Goal: Task Accomplishment & Management: Complete application form

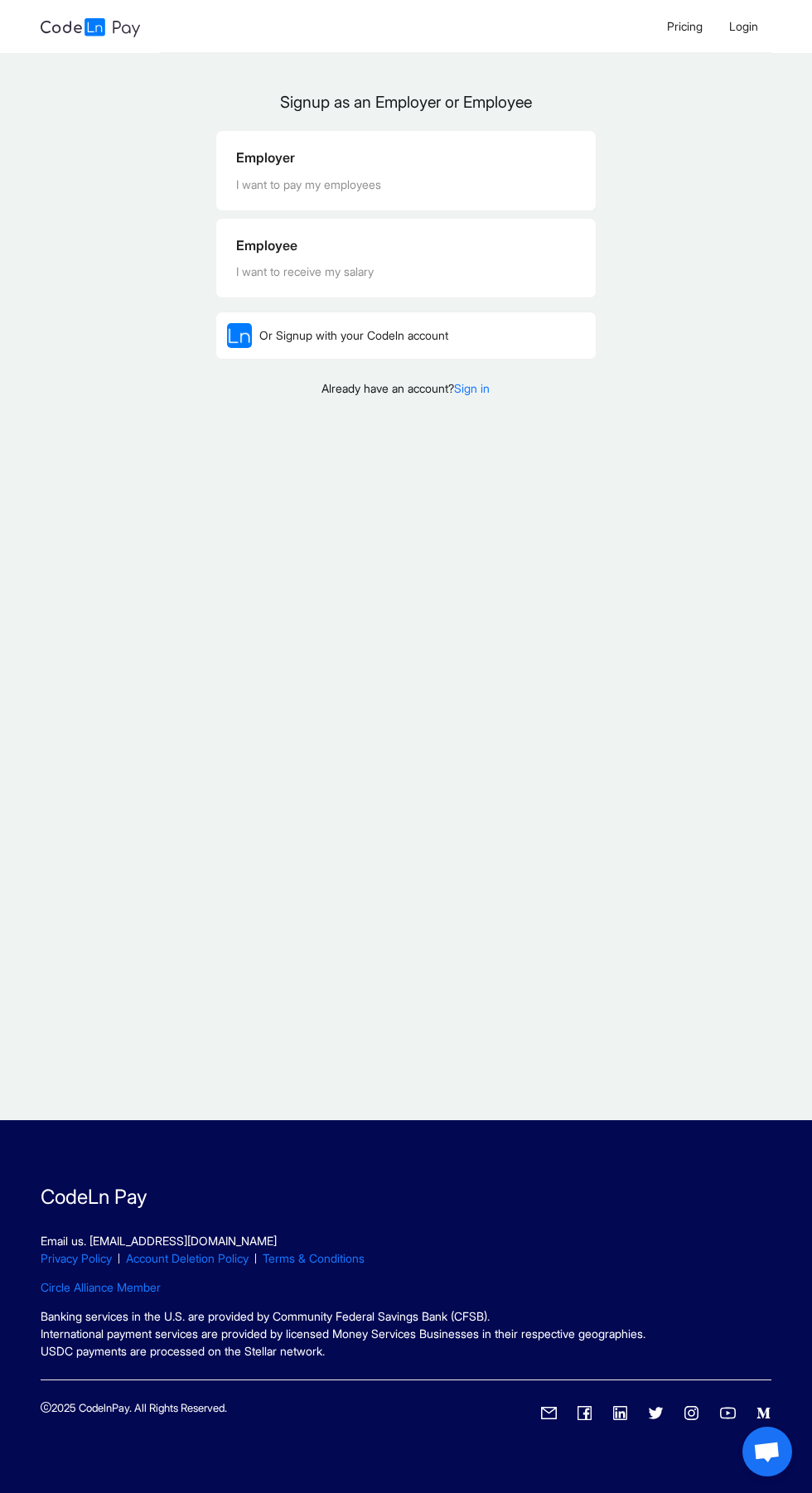
click at [312, 258] on div "Employee I want to receive my salary" at bounding box center [406, 258] width 340 height 46
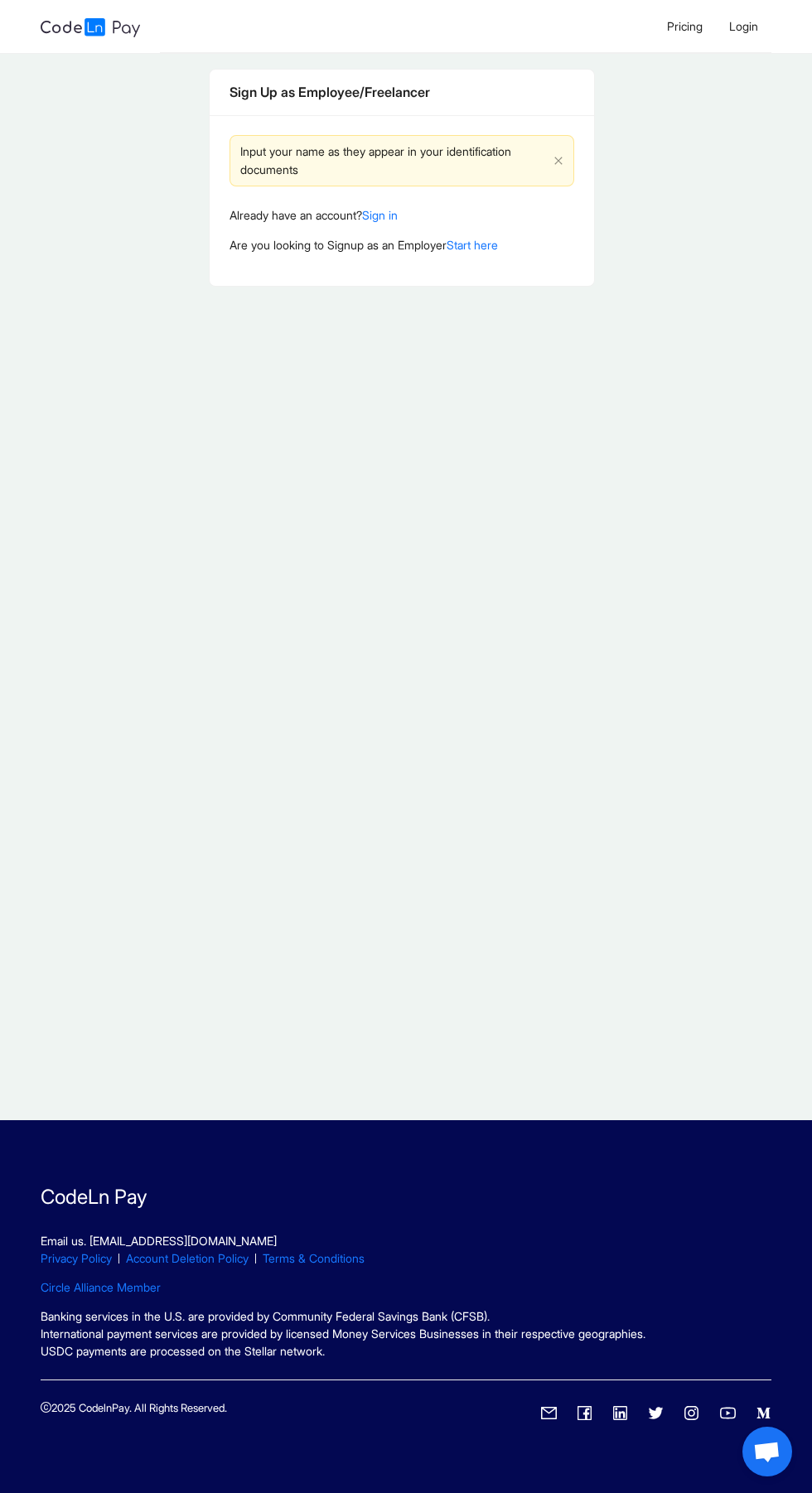
click at [332, 165] on div "Input your name as they appear in your identification documents" at bounding box center [393, 161] width 307 height 37
click at [307, 107] on div "Sign Up as Employee/Freelancer" at bounding box center [401, 92] width 384 height 47
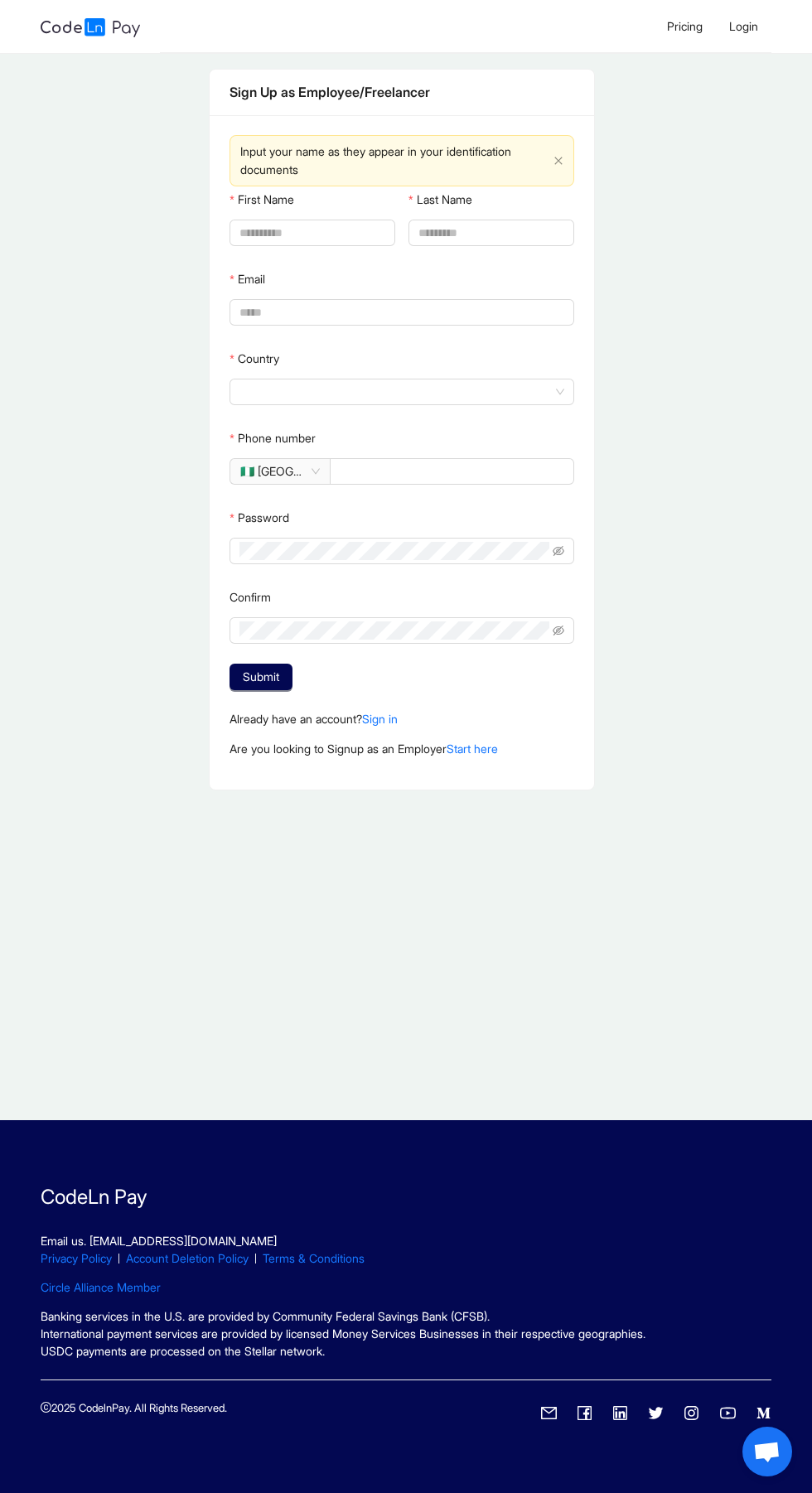
click at [309, 472] on span "🇳🇬 [GEOGRAPHIC_DATA]" at bounding box center [280, 471] width 79 height 25
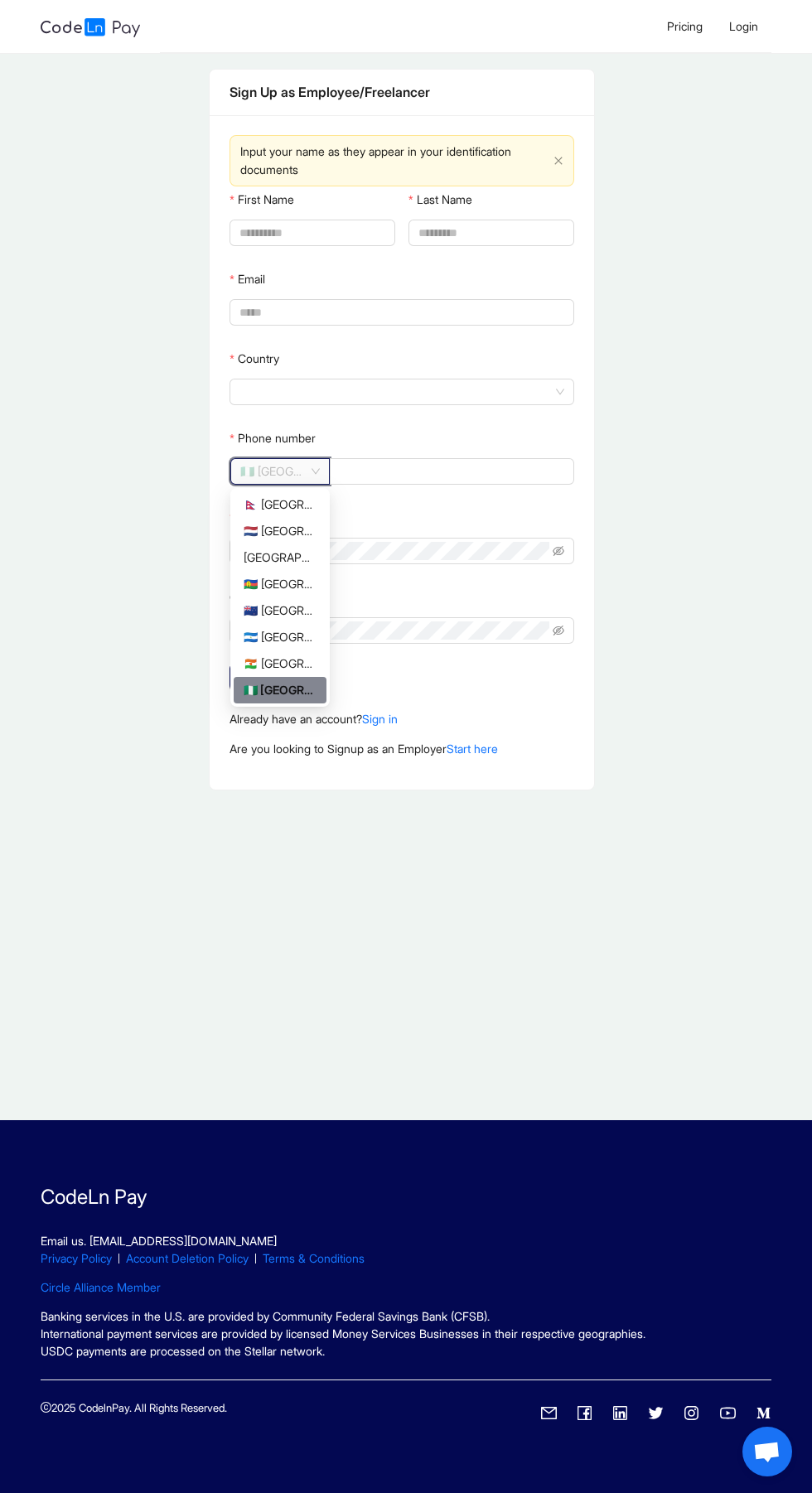
scroll to position [2, 0]
click at [267, 611] on div "🇳🇿 [GEOGRAPHIC_DATA]" at bounding box center [279, 611] width 72 height 18
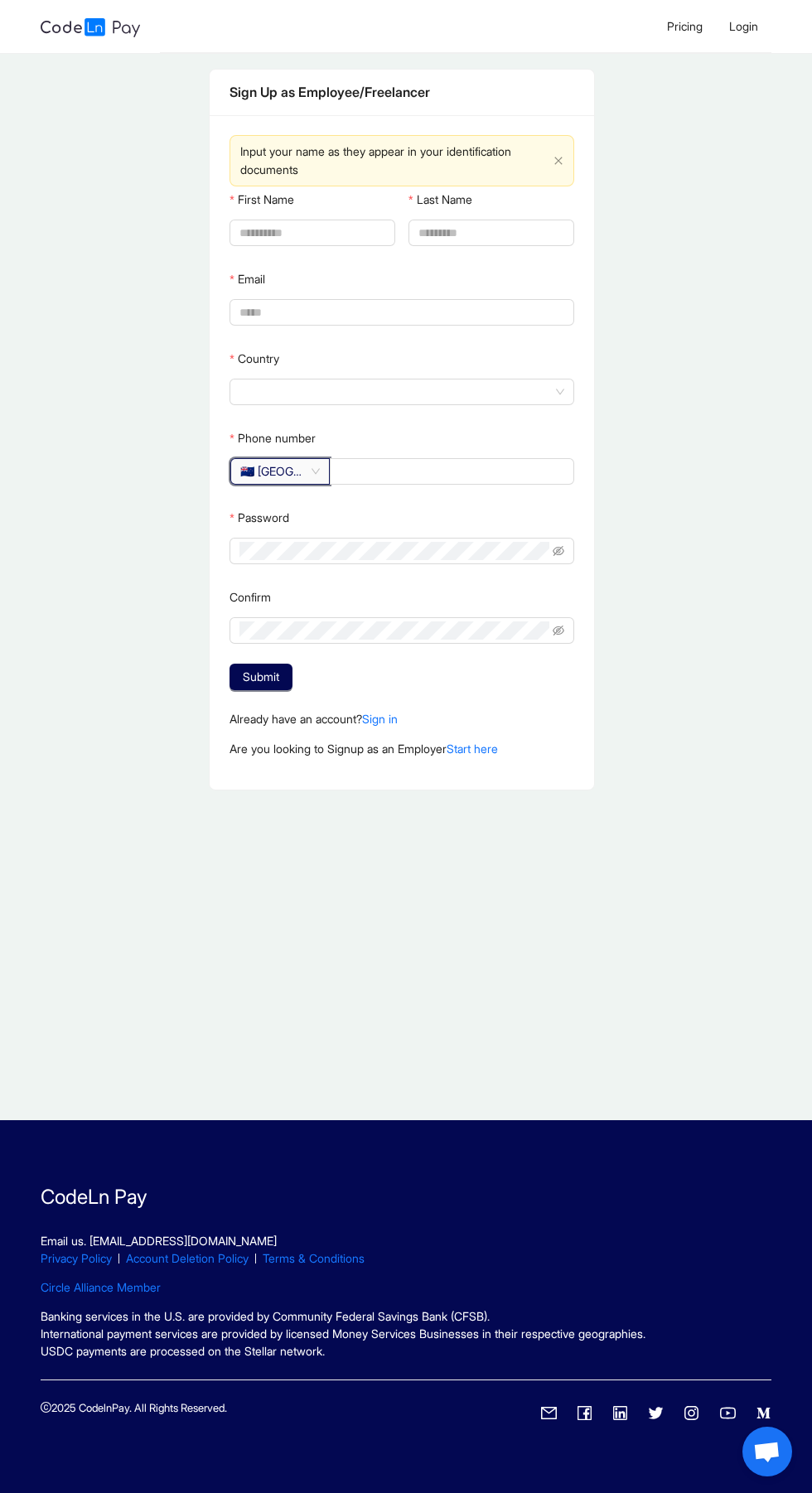
click at [292, 476] on span "🇳🇿 [GEOGRAPHIC_DATA]" at bounding box center [280, 471] width 79 height 25
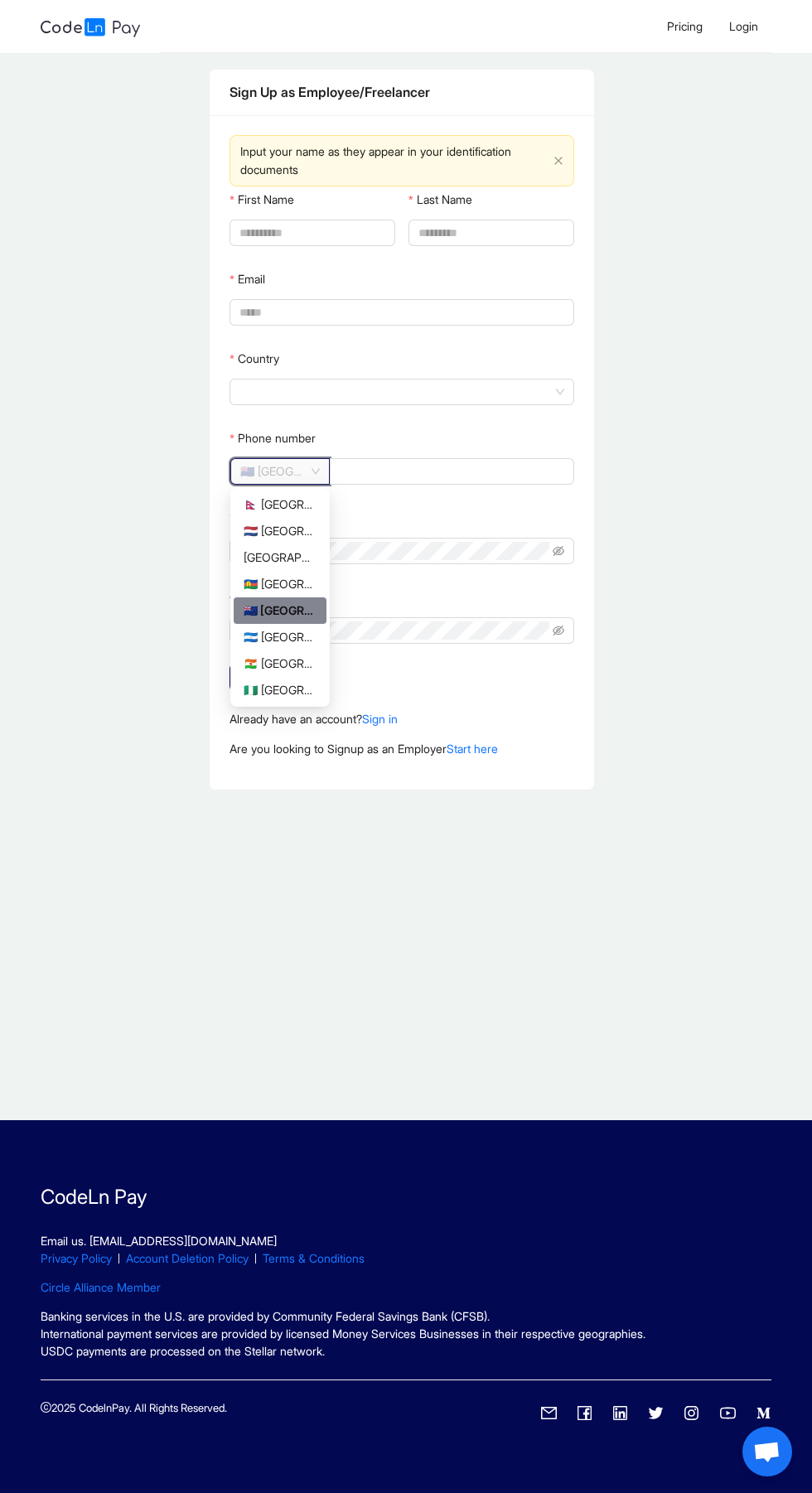
scroll to position [0, 0]
click at [282, 240] on input "First Name" at bounding box center [311, 232] width 143 height 18
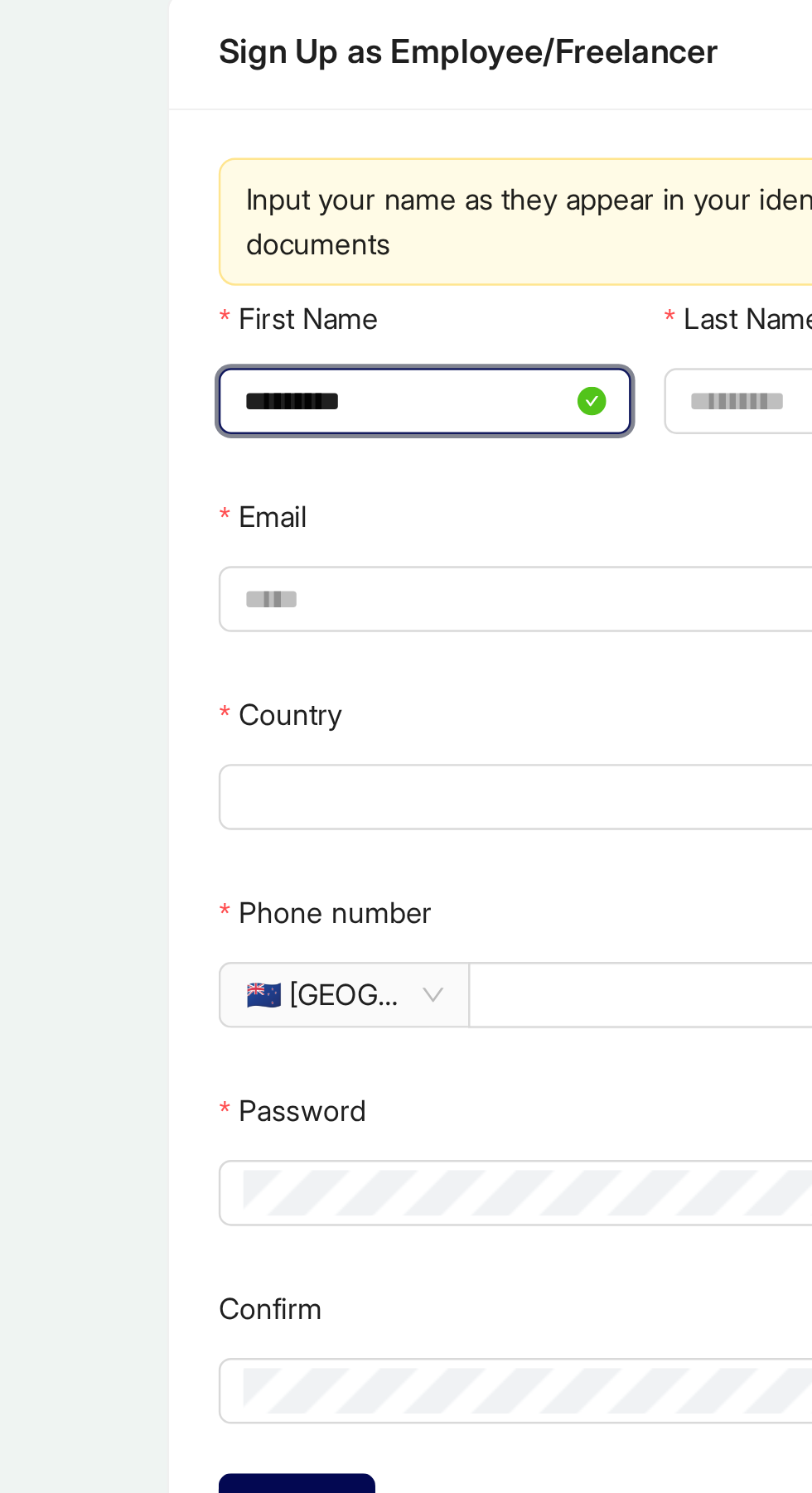
click at [293, 238] on input "*********" at bounding box center [305, 232] width 131 height 18
type input "****"
click at [437, 232] on input "Last Name" at bounding box center [489, 232] width 143 height 18
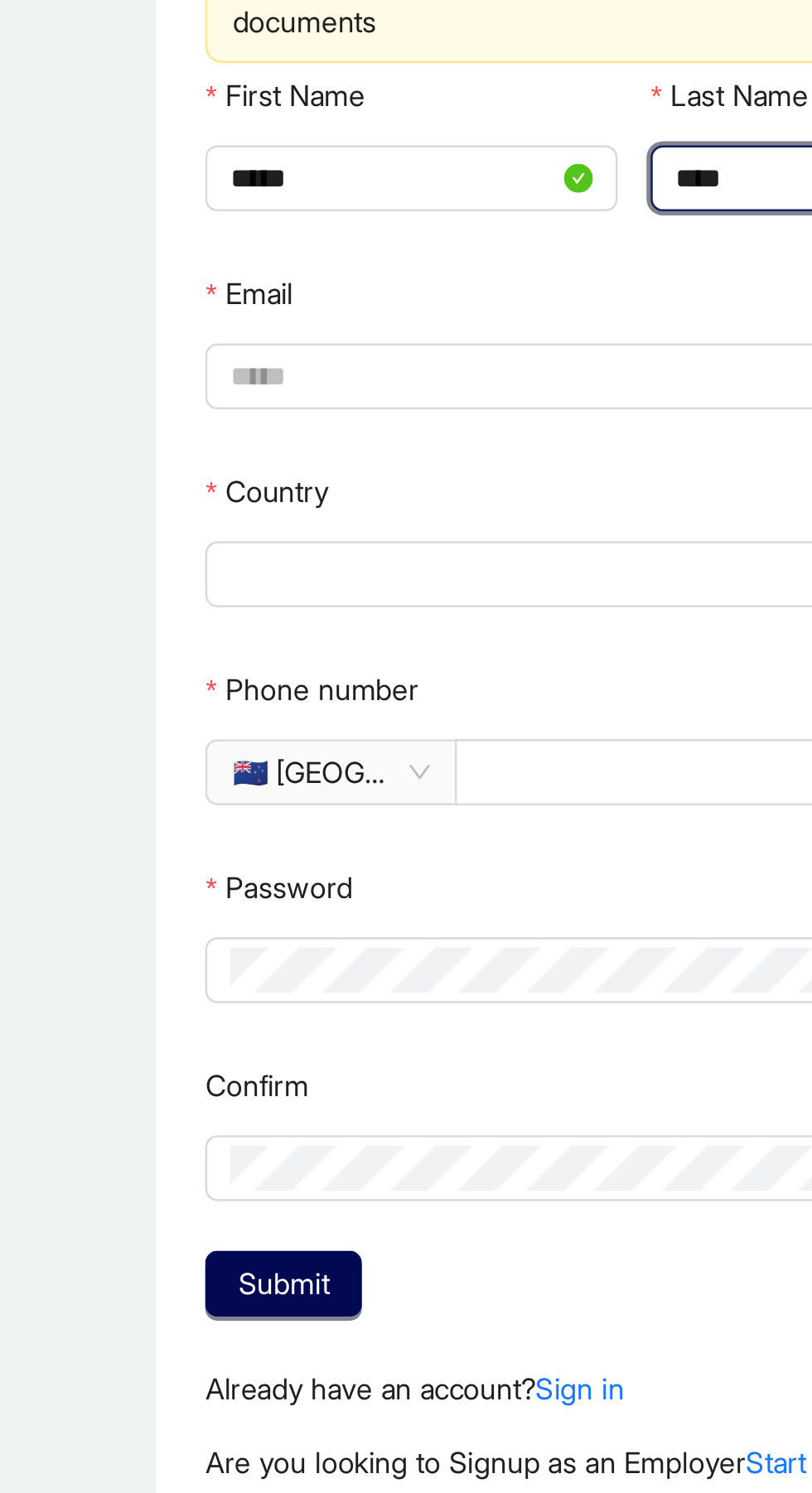
type input "****"
click at [257, 316] on input "Email" at bounding box center [400, 312] width 322 height 18
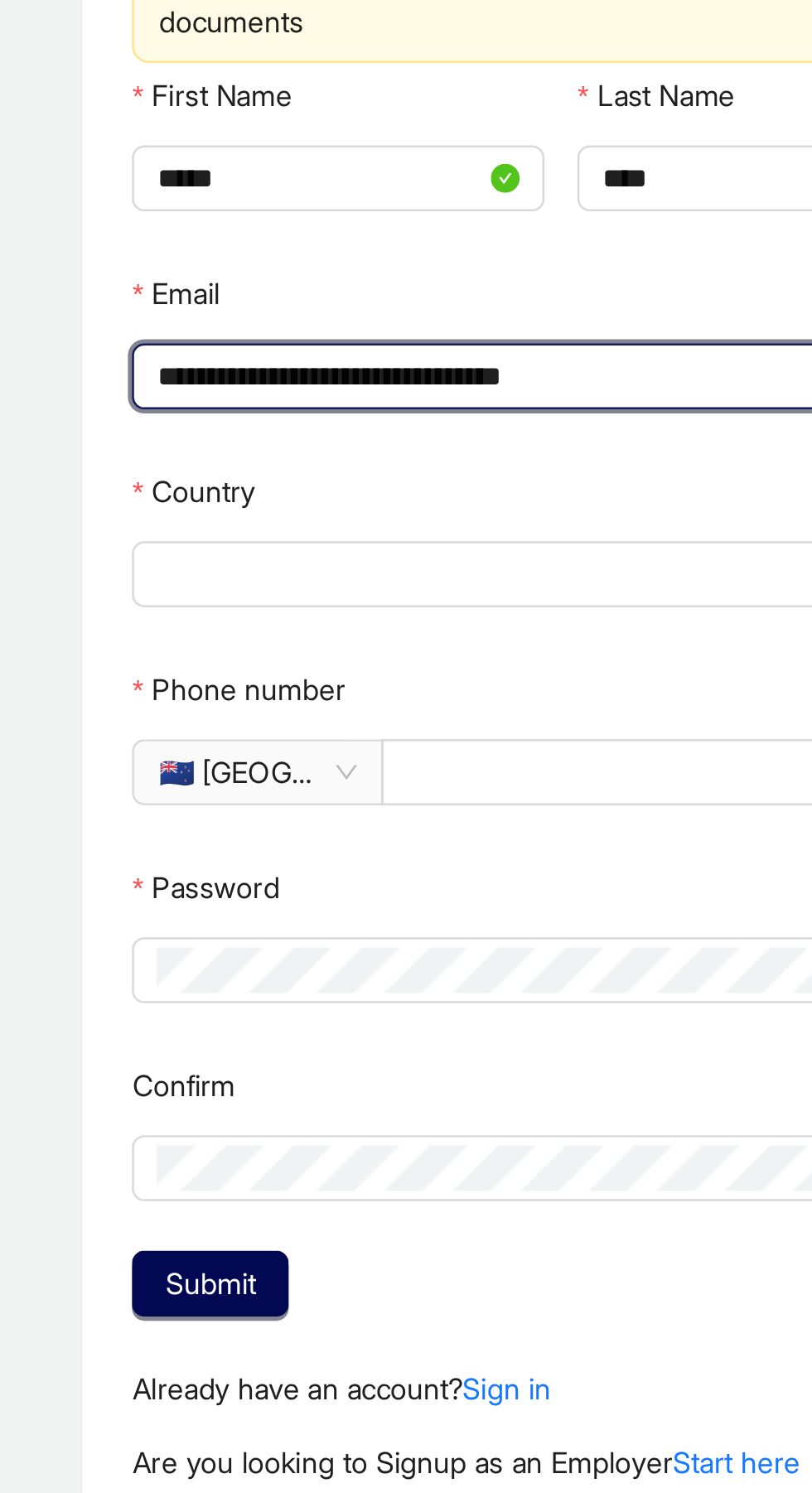
click at [258, 398] on span at bounding box center [401, 391] width 325 height 25
type input "**********"
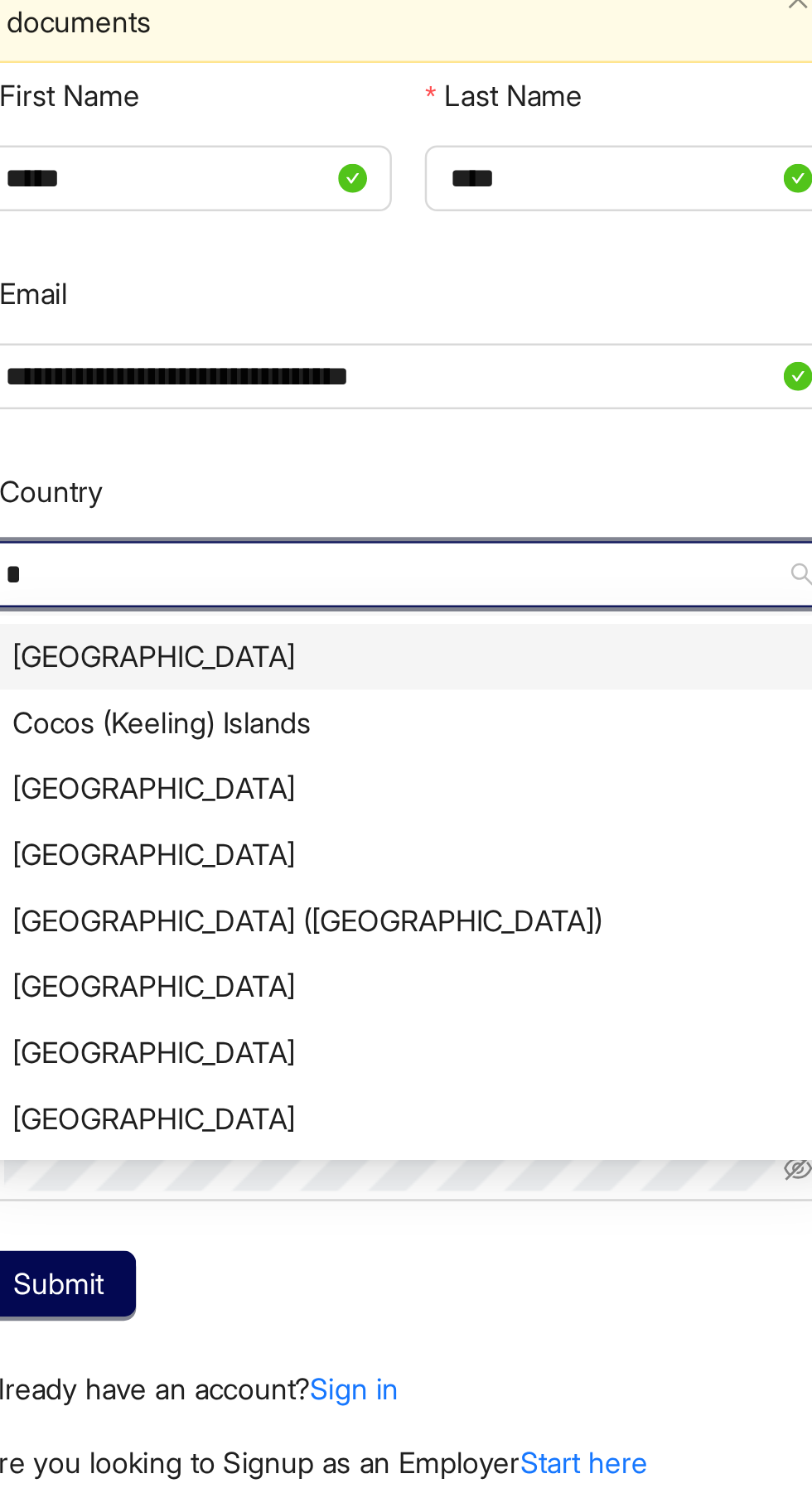
type input "**"
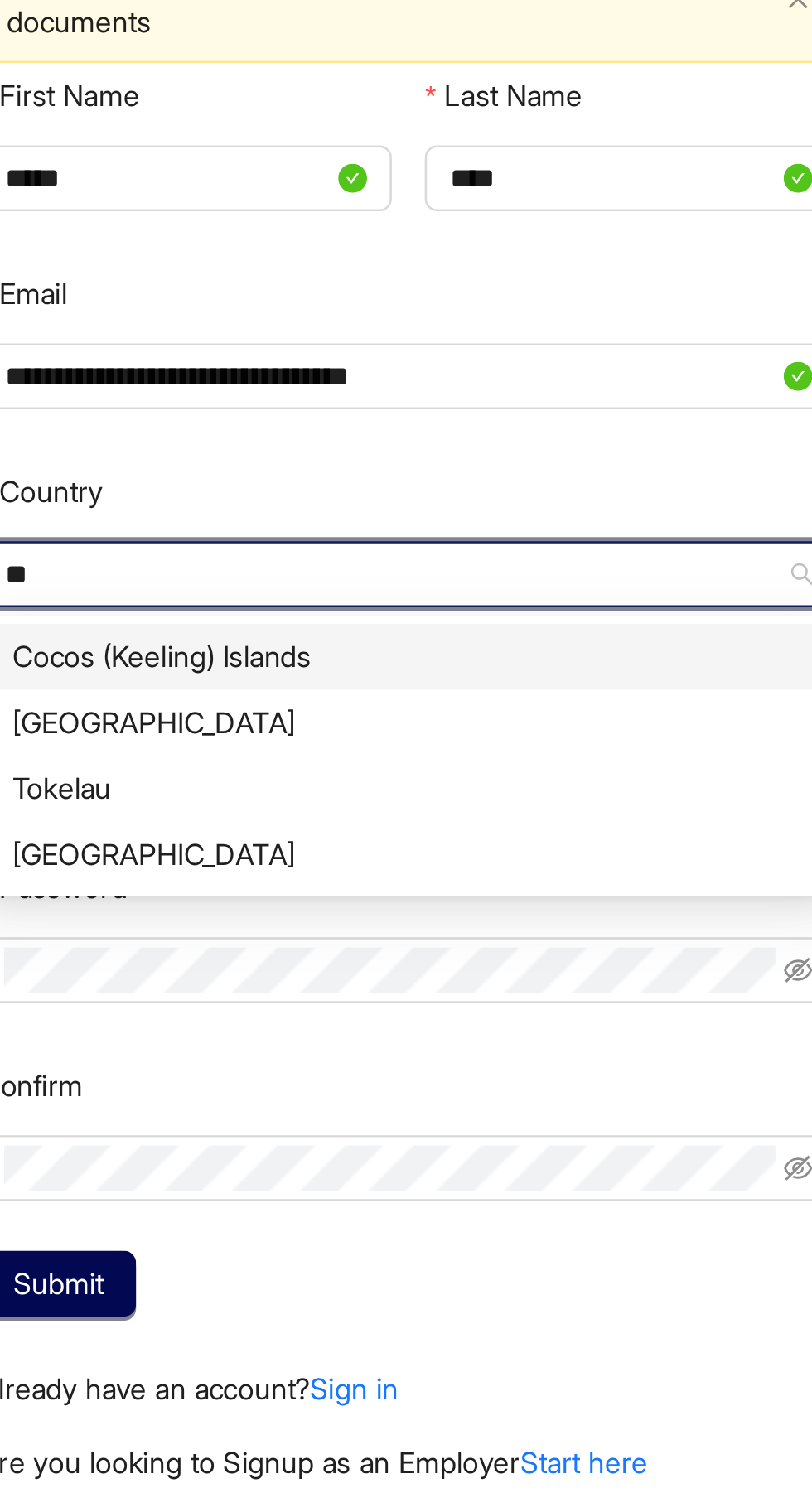
click at [264, 454] on div "[GEOGRAPHIC_DATA]" at bounding box center [402, 452] width 318 height 18
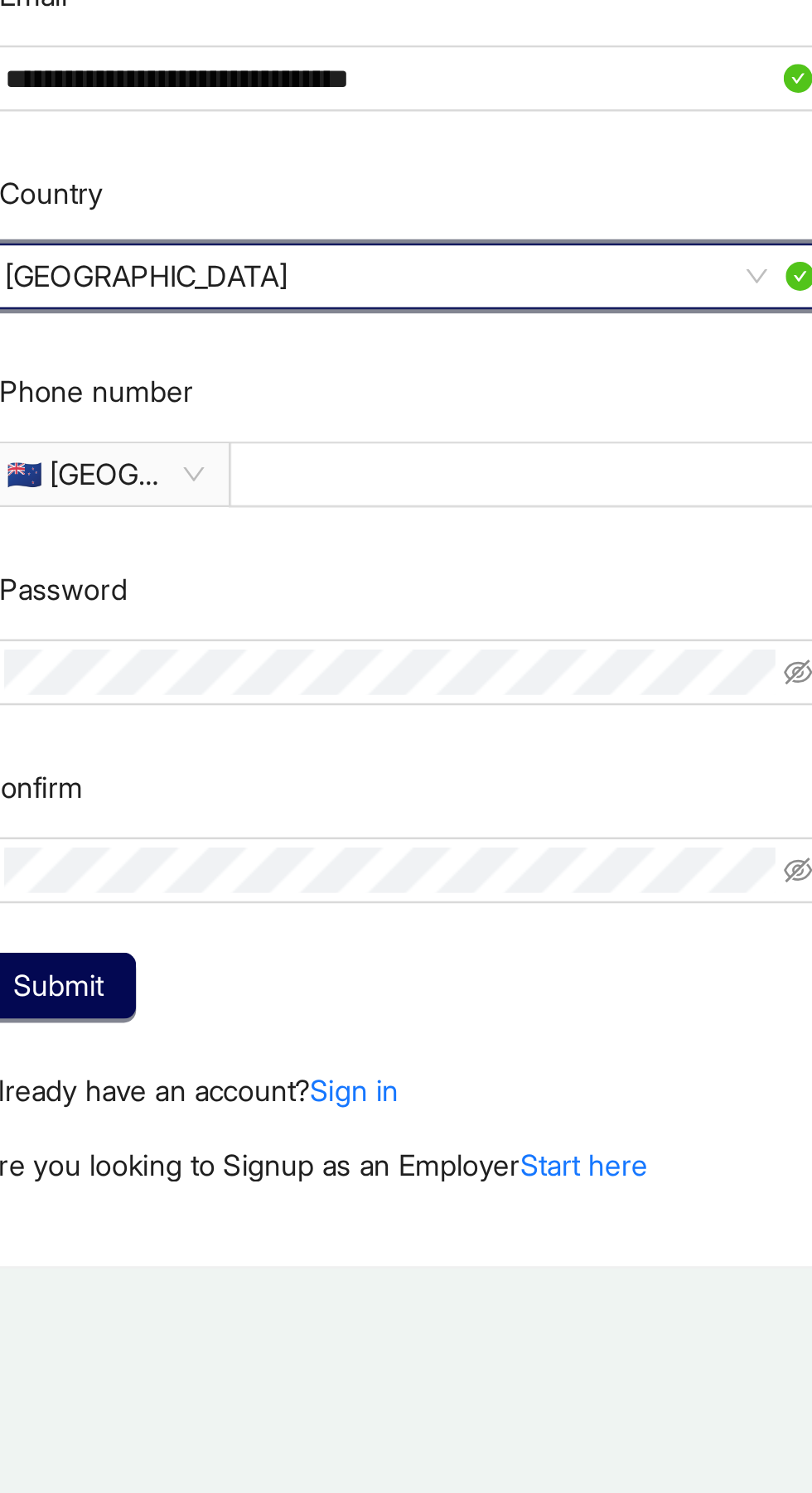
click at [315, 466] on span "🇳🇿 [GEOGRAPHIC_DATA]" at bounding box center [280, 471] width 79 height 25
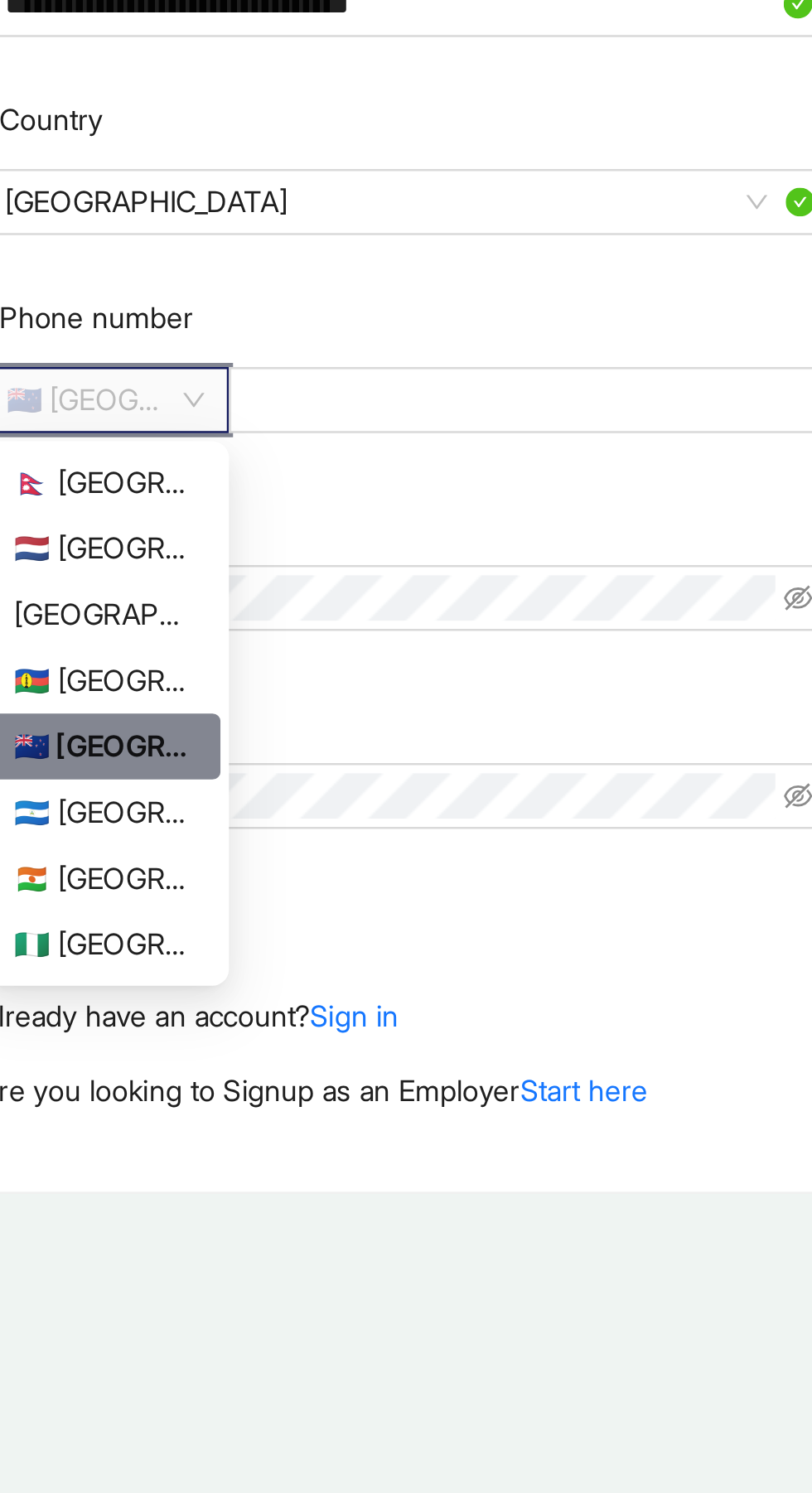
click at [303, 469] on span "🇳🇿 [GEOGRAPHIC_DATA]" at bounding box center [280, 471] width 79 height 25
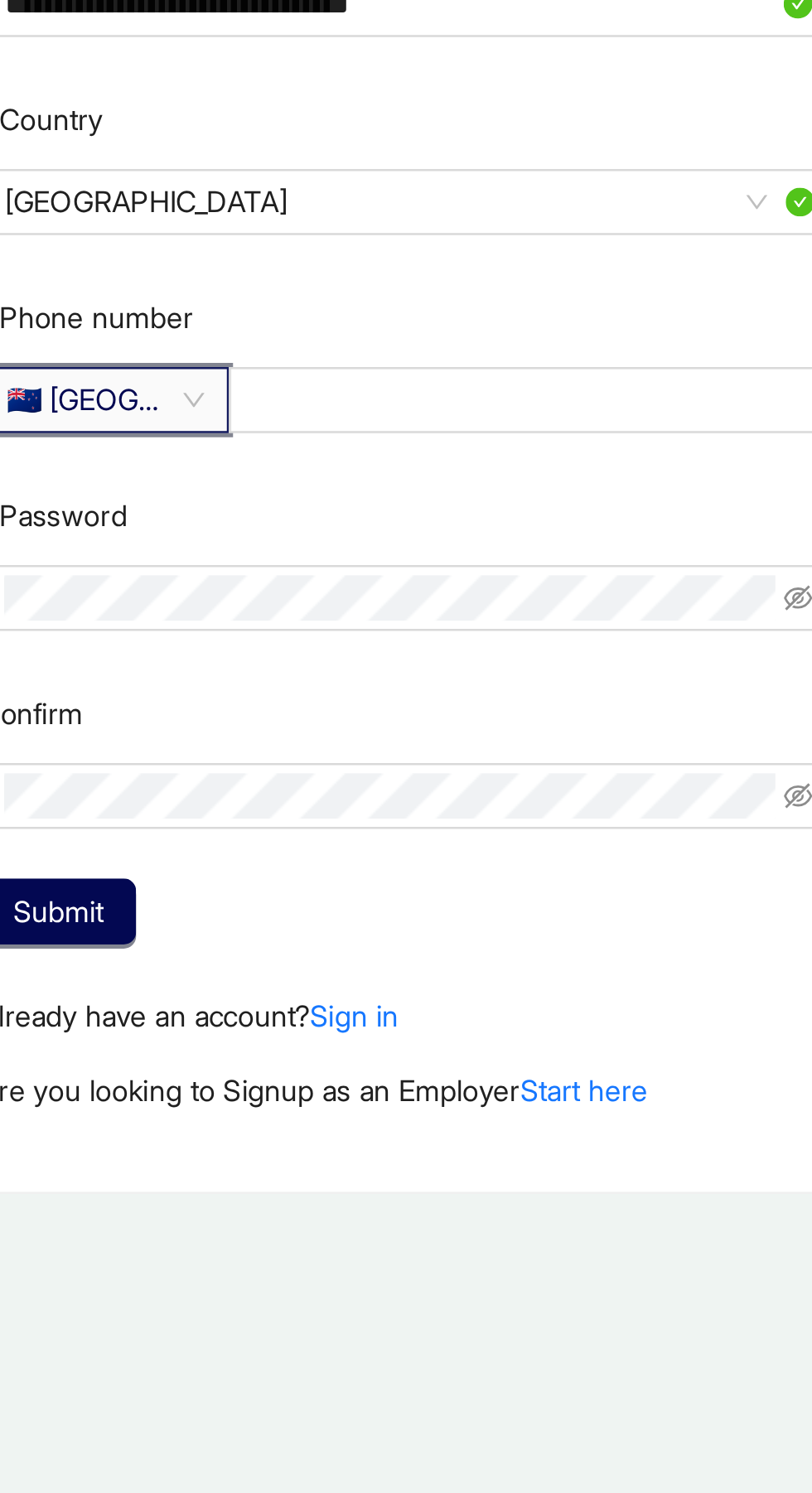
click at [363, 466] on input "Phone number" at bounding box center [450, 472] width 221 height 18
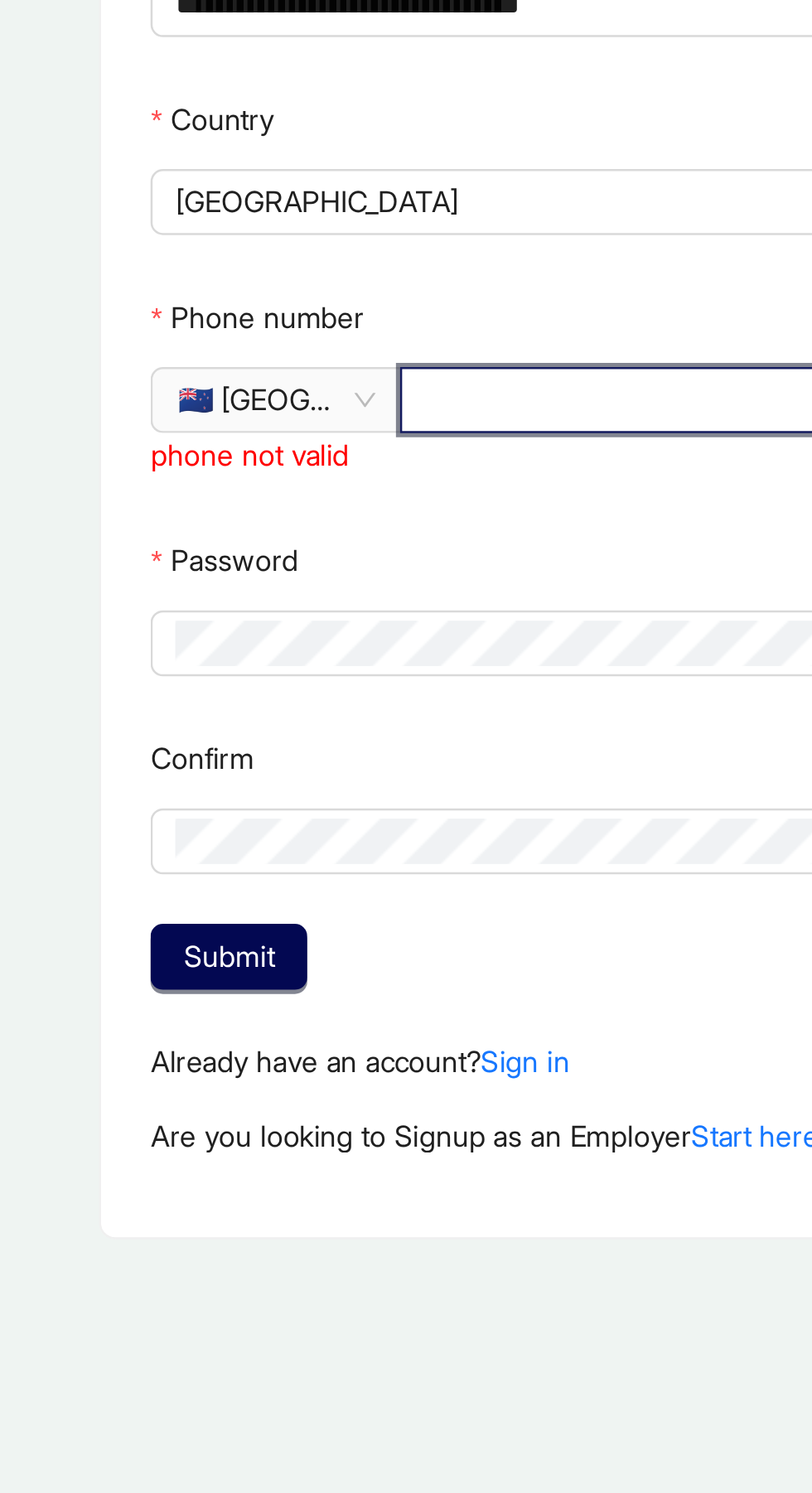
click at [282, 472] on span "🇳🇿 [GEOGRAPHIC_DATA]" at bounding box center [280, 471] width 79 height 25
type input "*********"
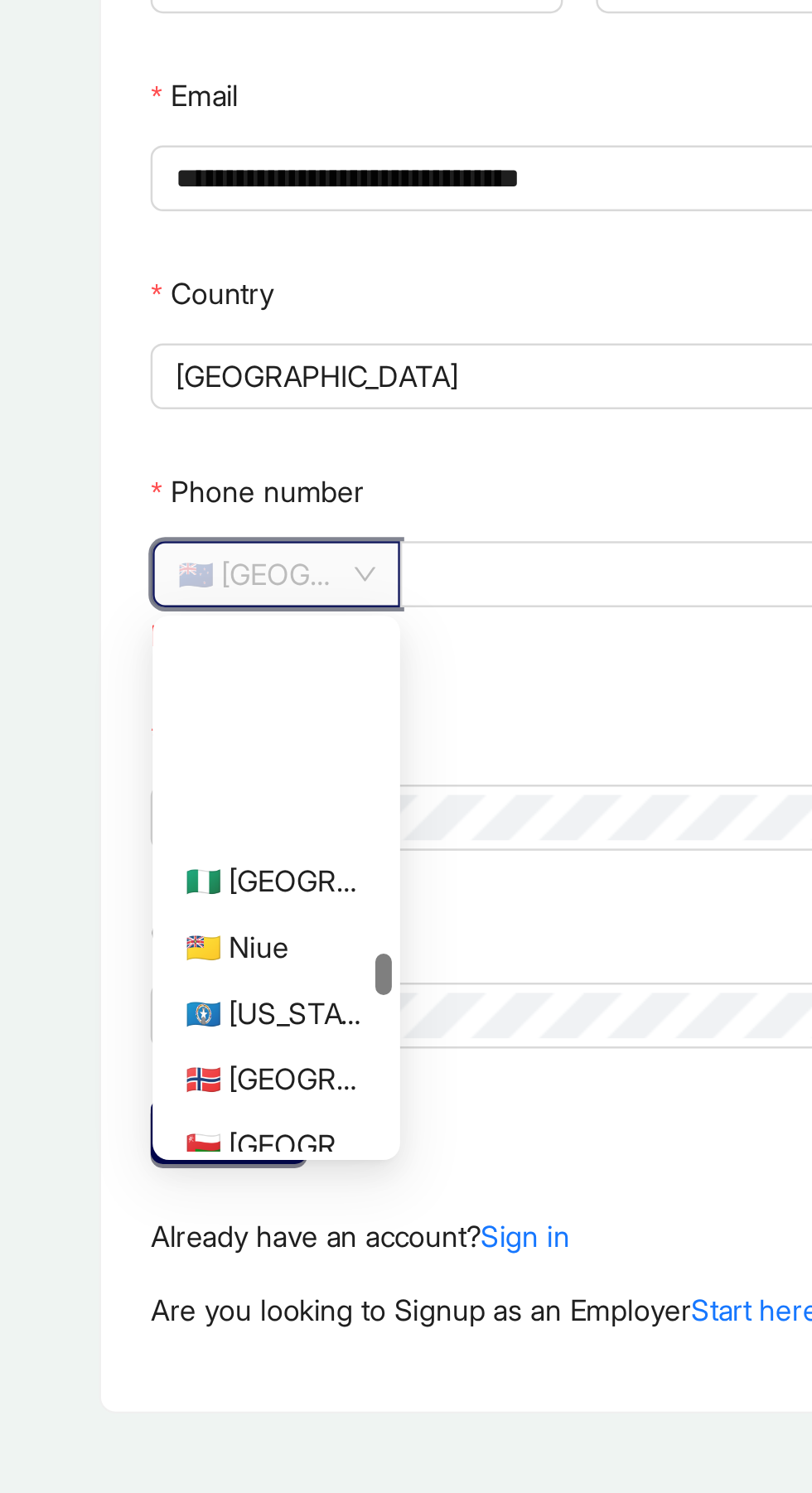
scroll to position [3045, 0]
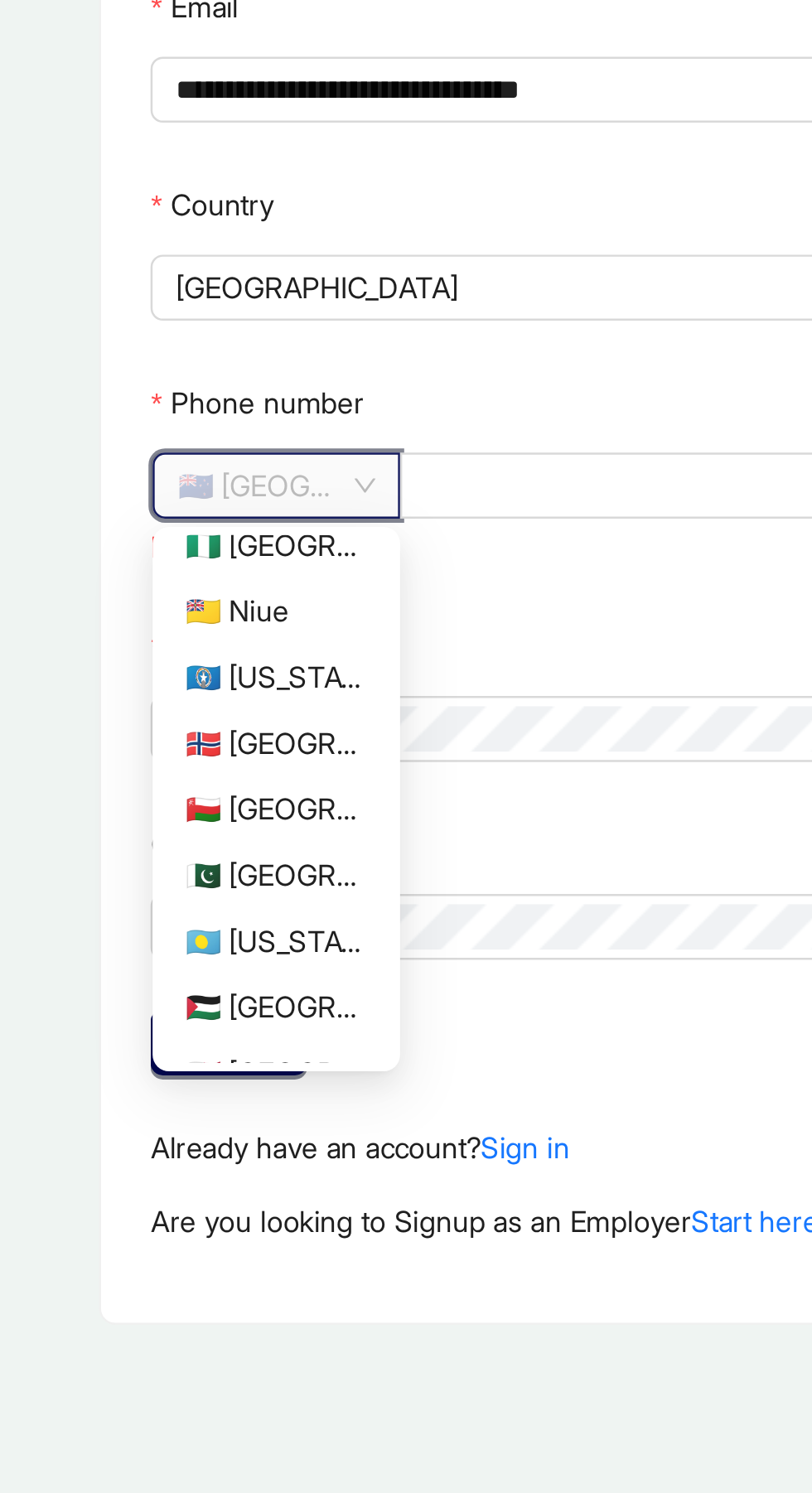
click at [312, 472] on span "🇳🇿 [GEOGRAPHIC_DATA]" at bounding box center [280, 471] width 79 height 25
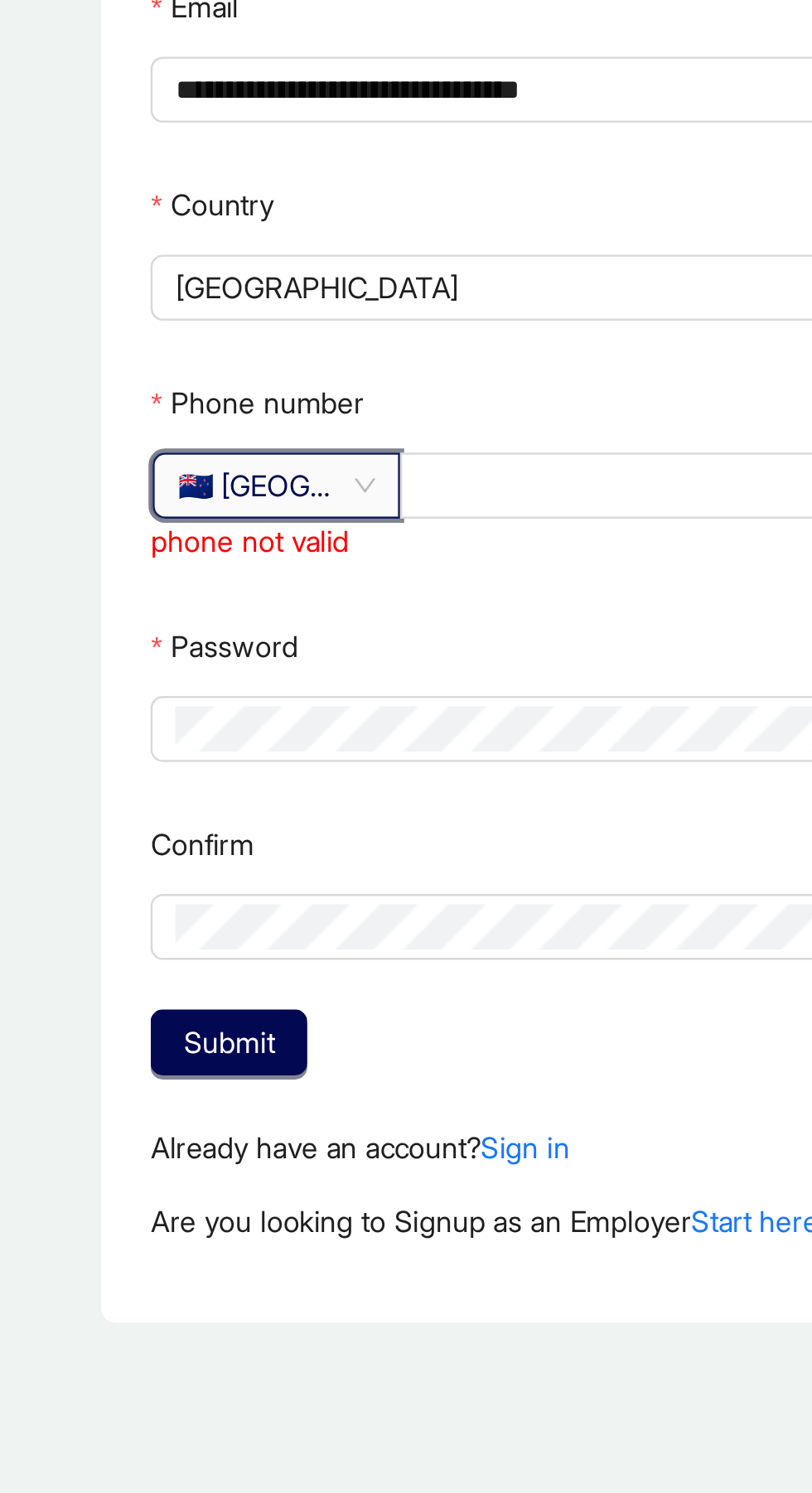
click at [313, 474] on span "🇳🇿 [GEOGRAPHIC_DATA]" at bounding box center [280, 471] width 79 height 25
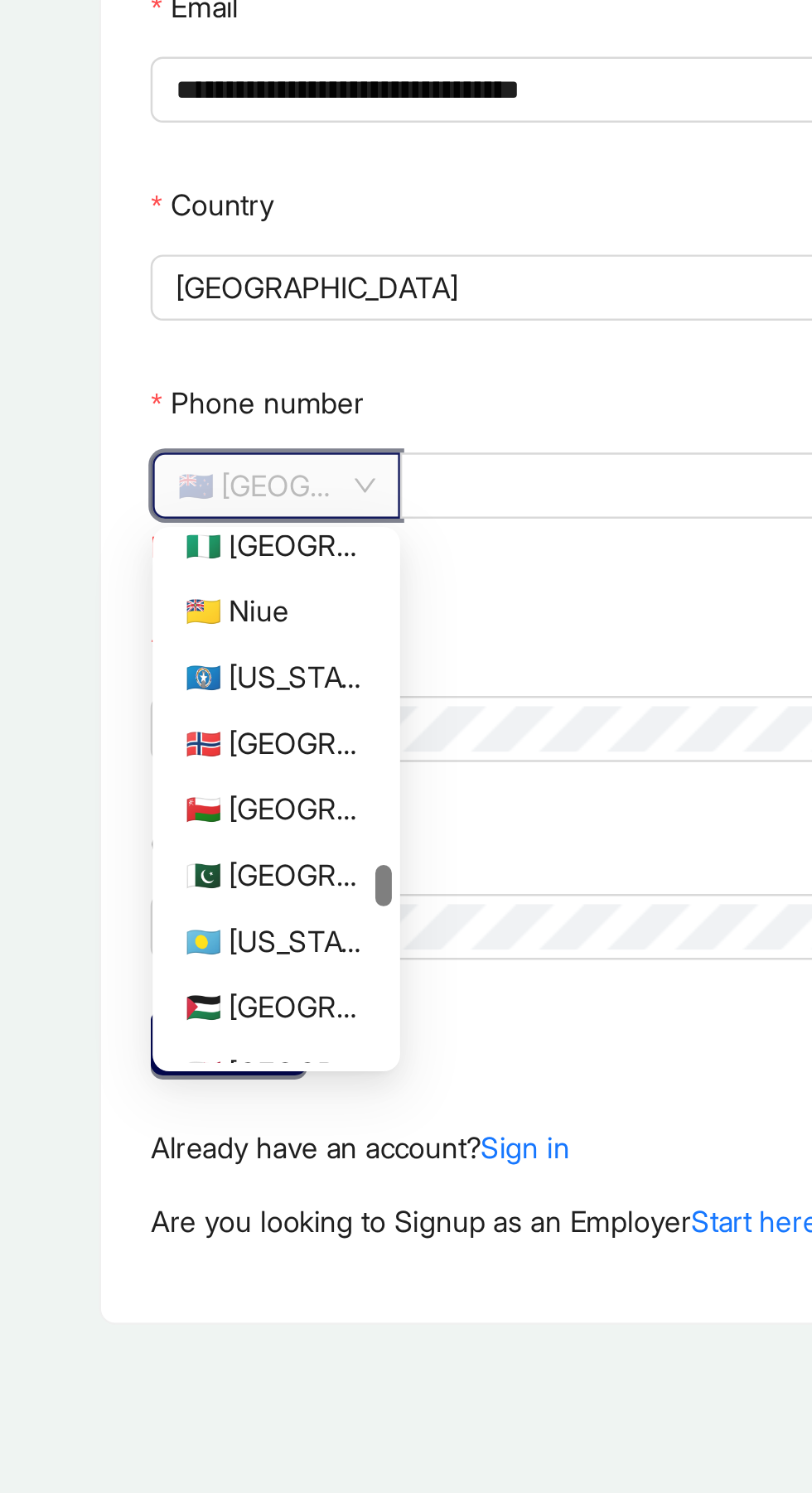
scroll to position [2956, 0]
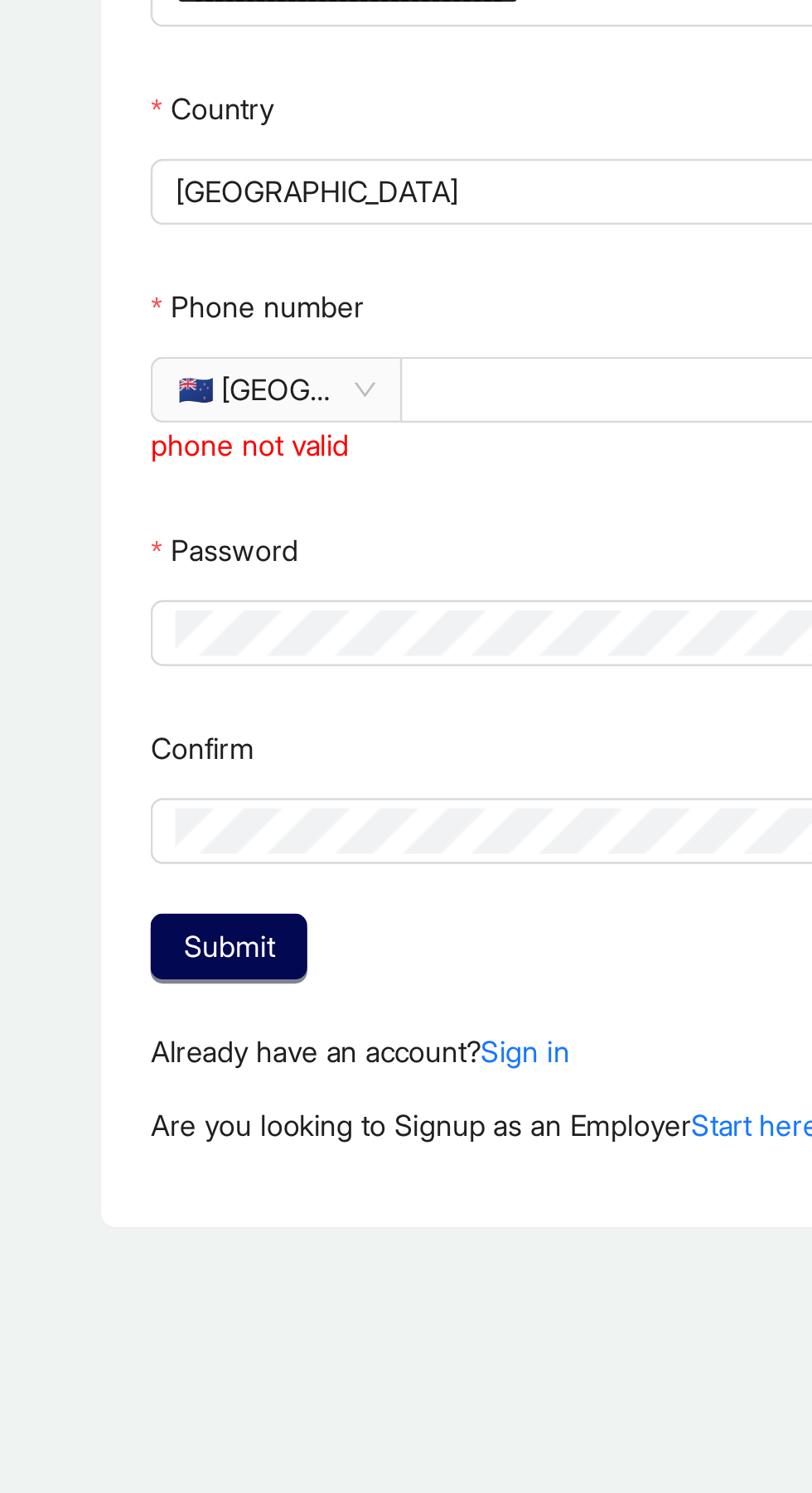
click at [316, 471] on span "🇳🇿 [GEOGRAPHIC_DATA]" at bounding box center [280, 471] width 79 height 25
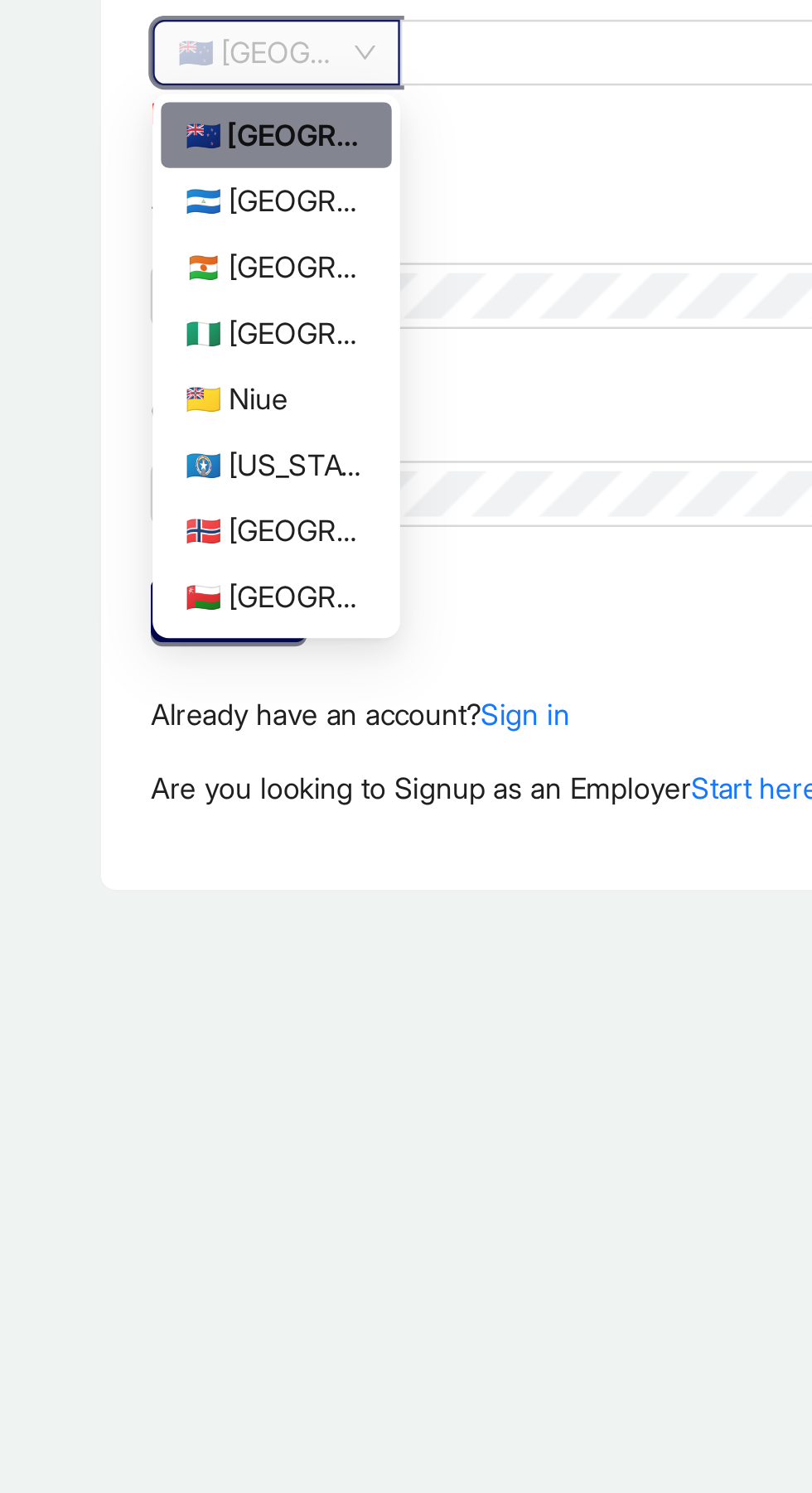
click at [295, 473] on span "🇳🇿 [GEOGRAPHIC_DATA]" at bounding box center [280, 471] width 79 height 25
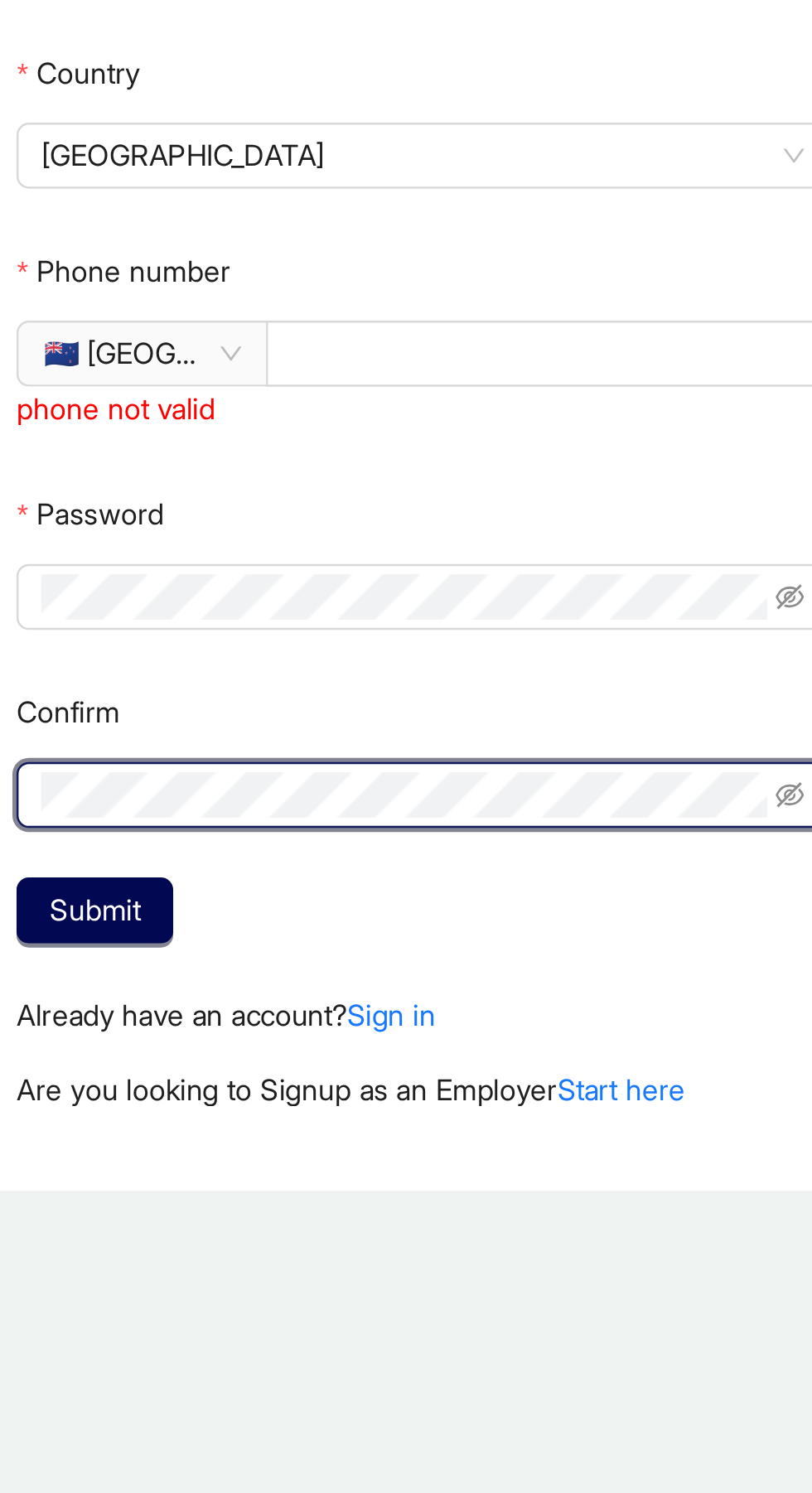
click at [291, 475] on span "🇳🇿 [GEOGRAPHIC_DATA]" at bounding box center [280, 471] width 79 height 25
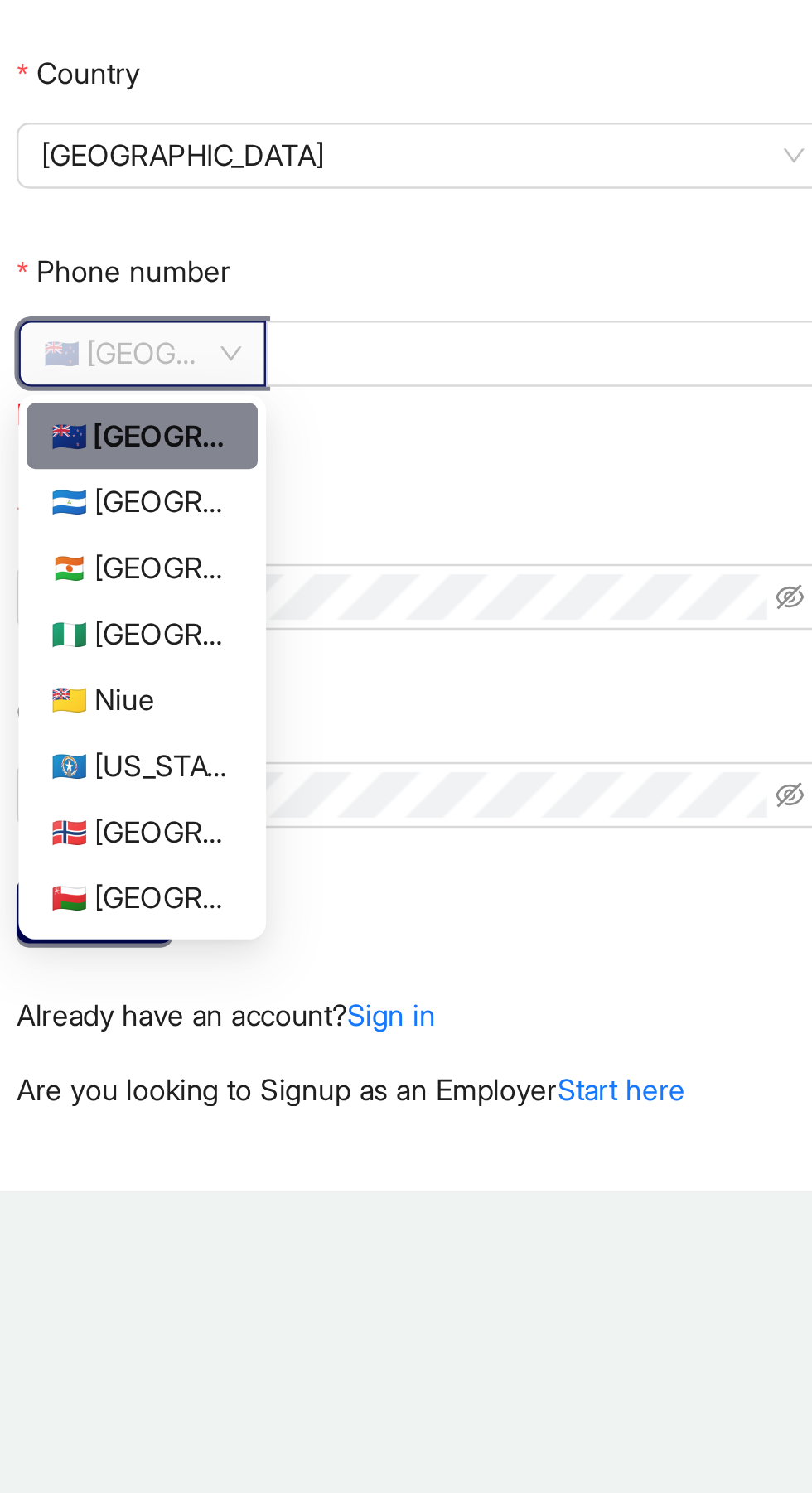
click at [313, 623] on div "🇳🇺 Niue" at bounding box center [279, 636] width 92 height 27
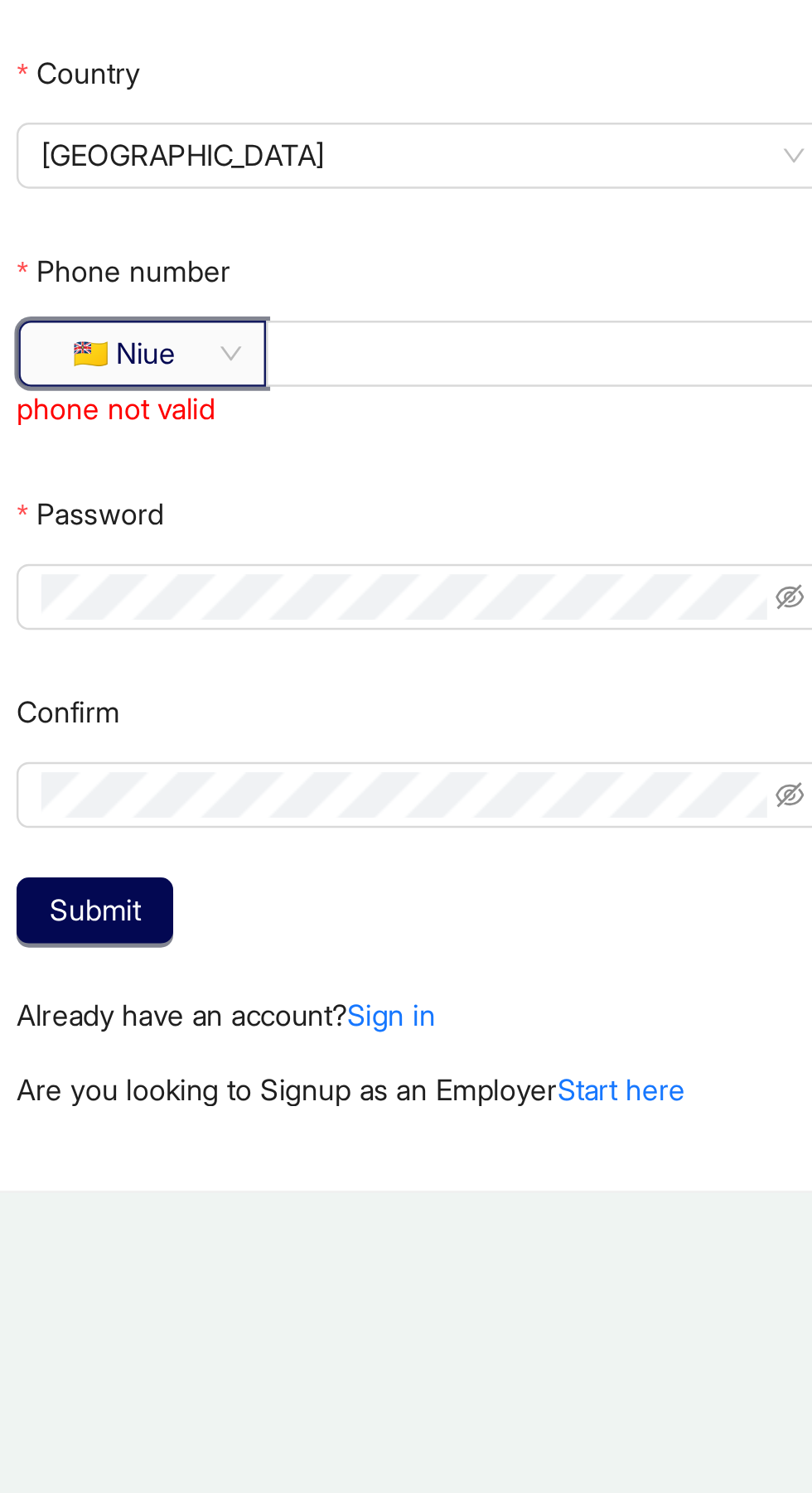
click at [299, 462] on span "🇳🇺 Niue" at bounding box center [280, 471] width 79 height 25
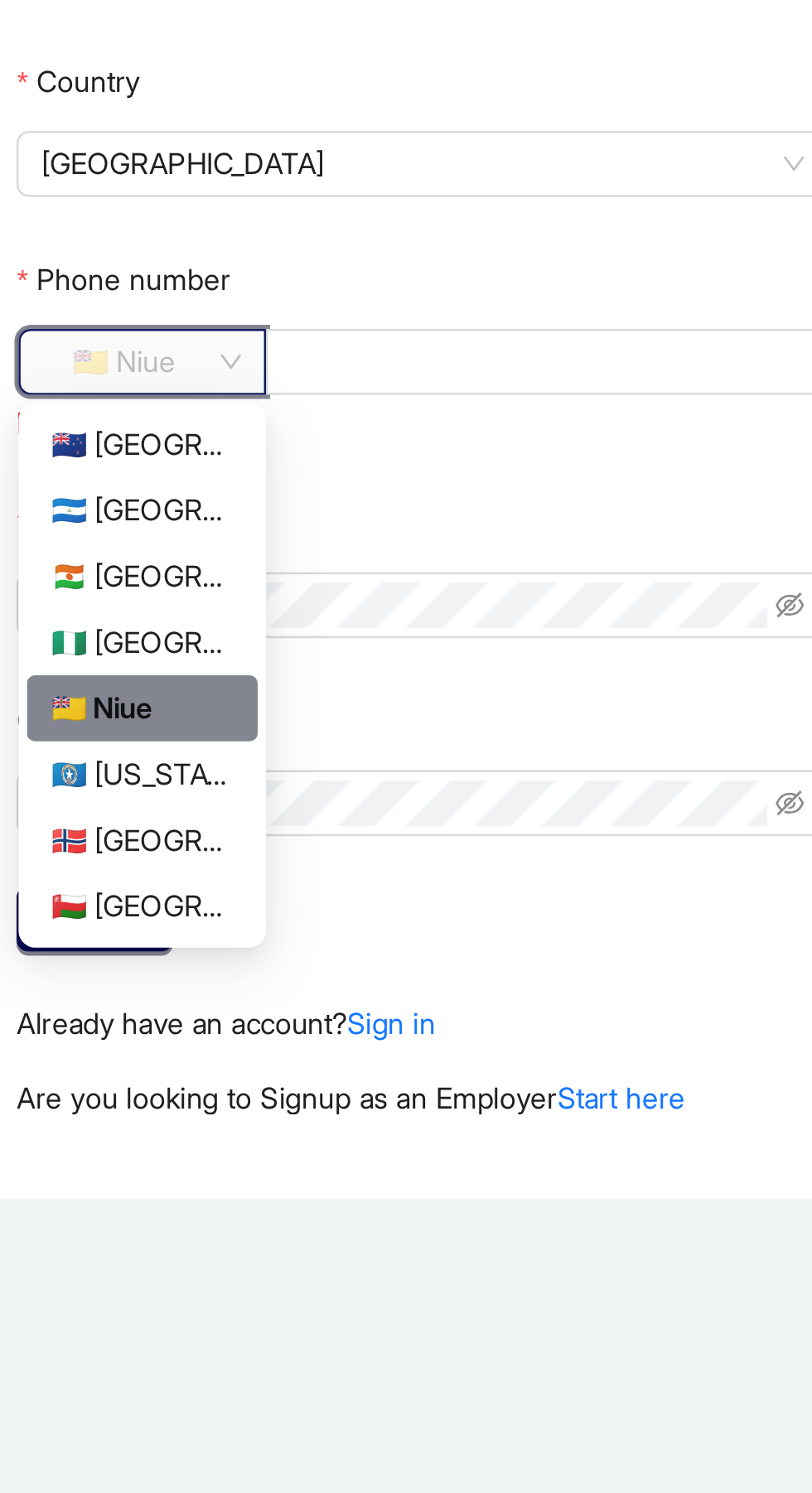
click at [283, 463] on span "🇳🇺 Niue" at bounding box center [280, 471] width 79 height 25
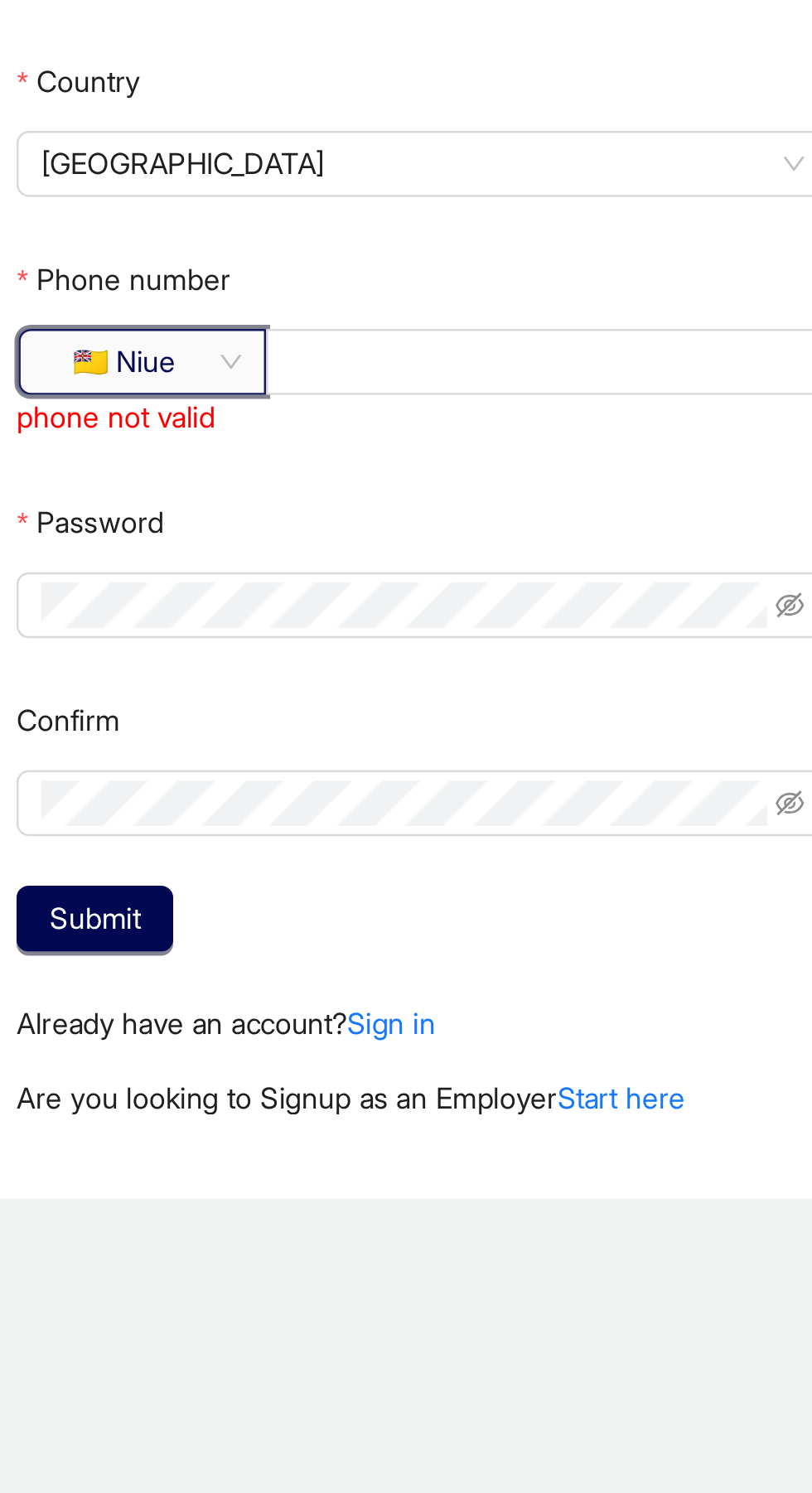
click at [296, 470] on span "🇳🇺 Niue" at bounding box center [280, 471] width 79 height 25
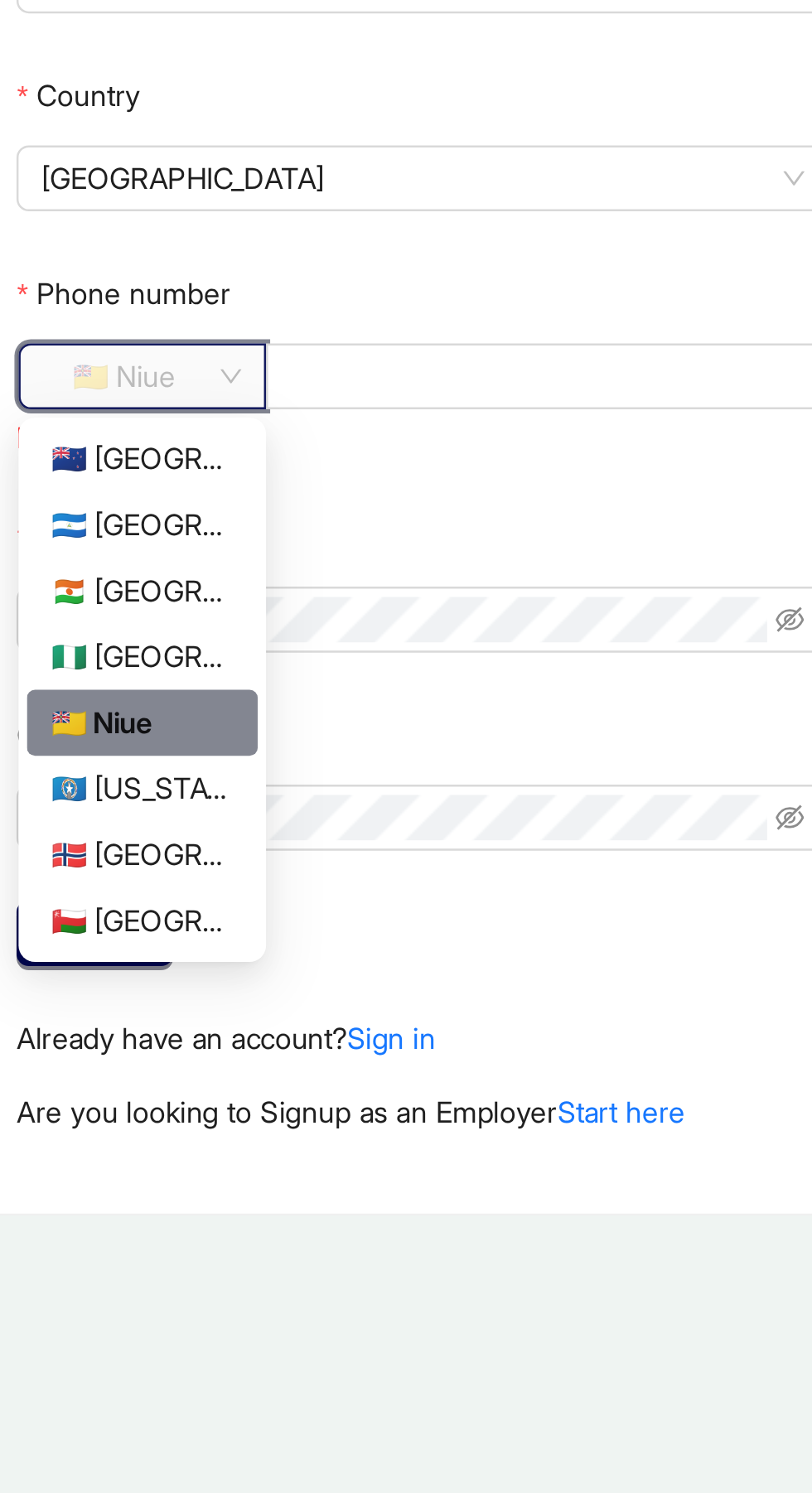
click at [286, 542] on div "🇳🇮 [GEOGRAPHIC_DATA]" at bounding box center [279, 531] width 92 height 27
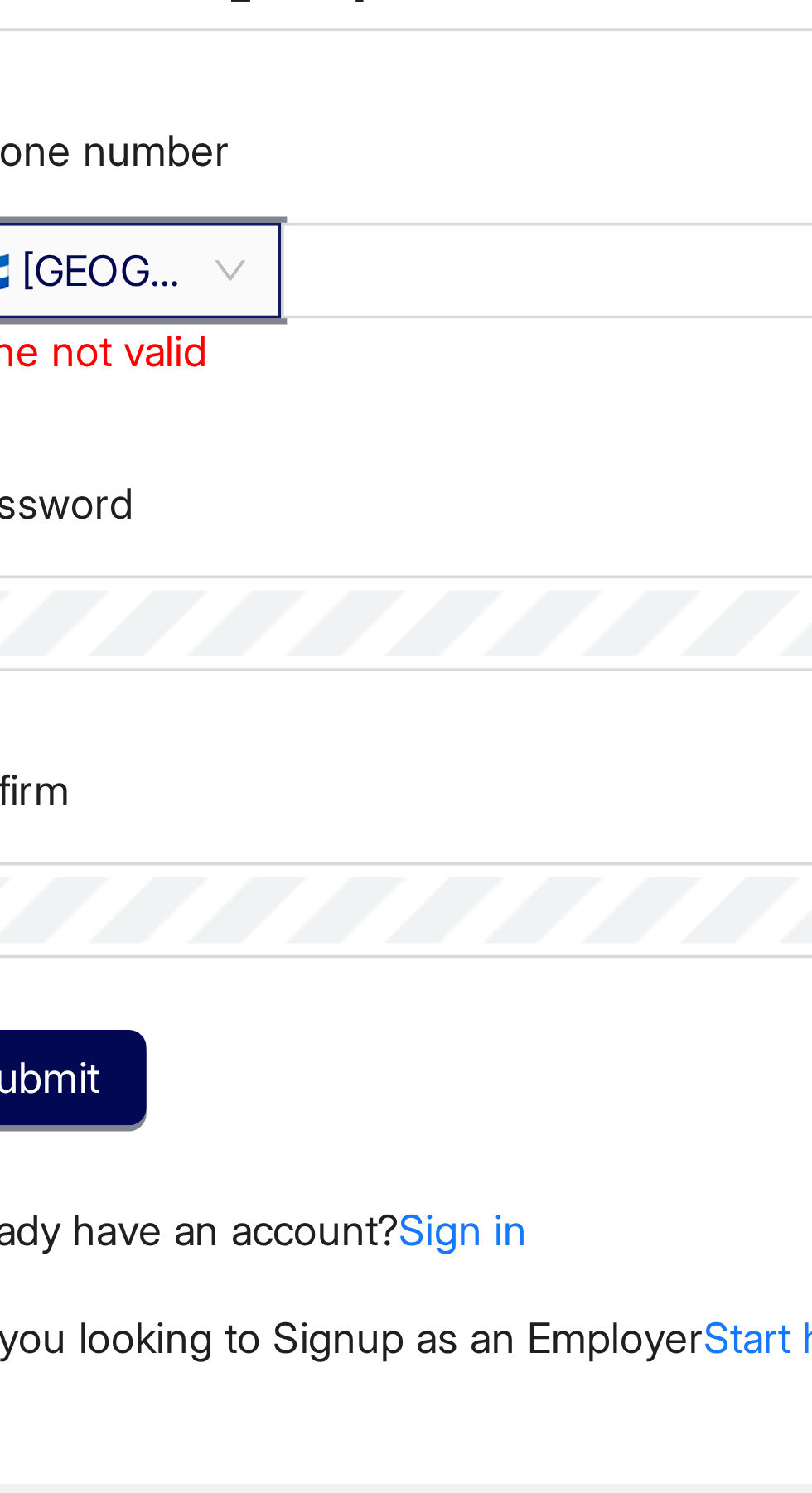
click at [319, 467] on span "🇳🇮 [GEOGRAPHIC_DATA]" at bounding box center [280, 471] width 79 height 25
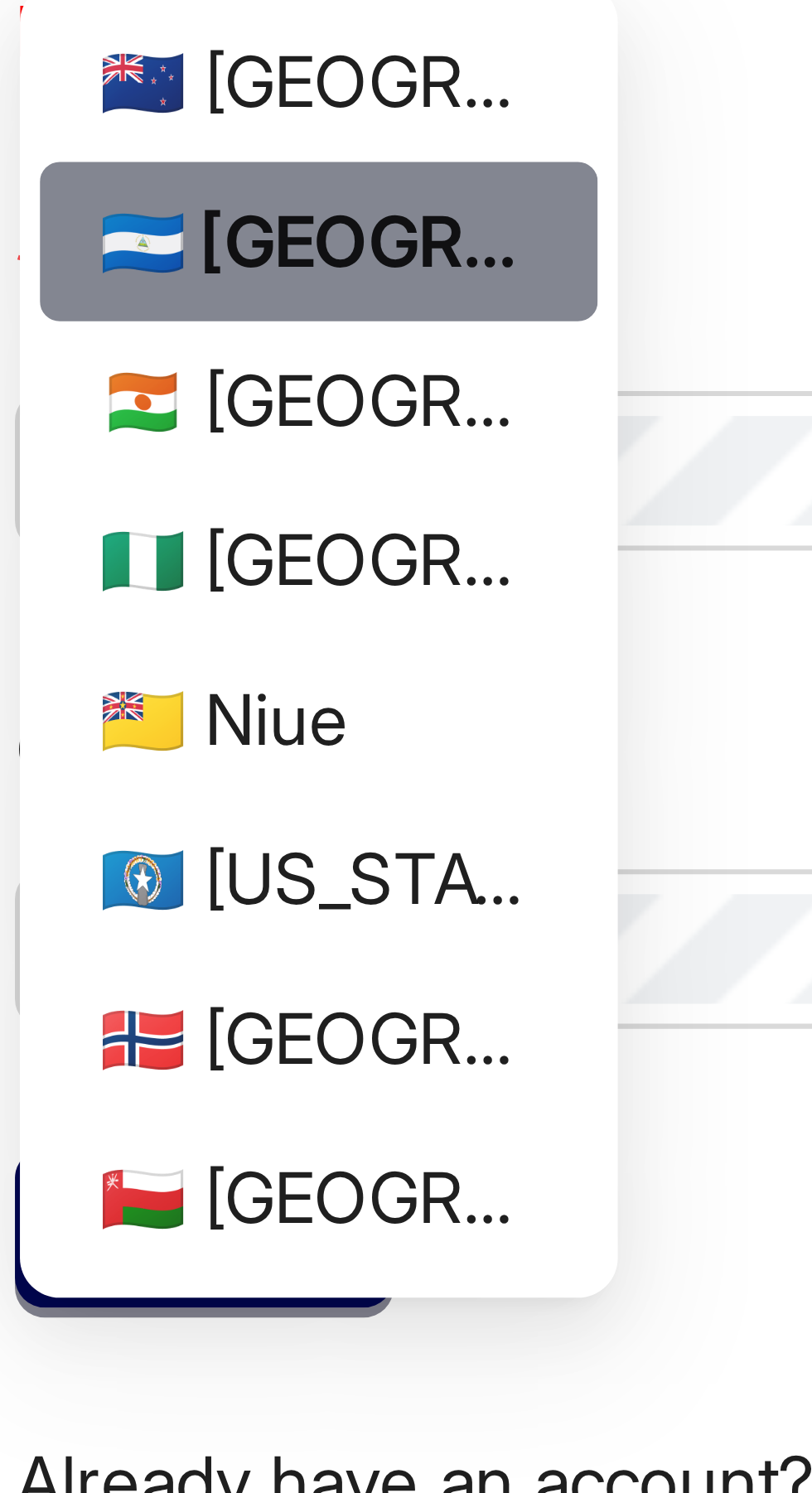
click at [0, 0] on div at bounding box center [0, 0] width 0 height 0
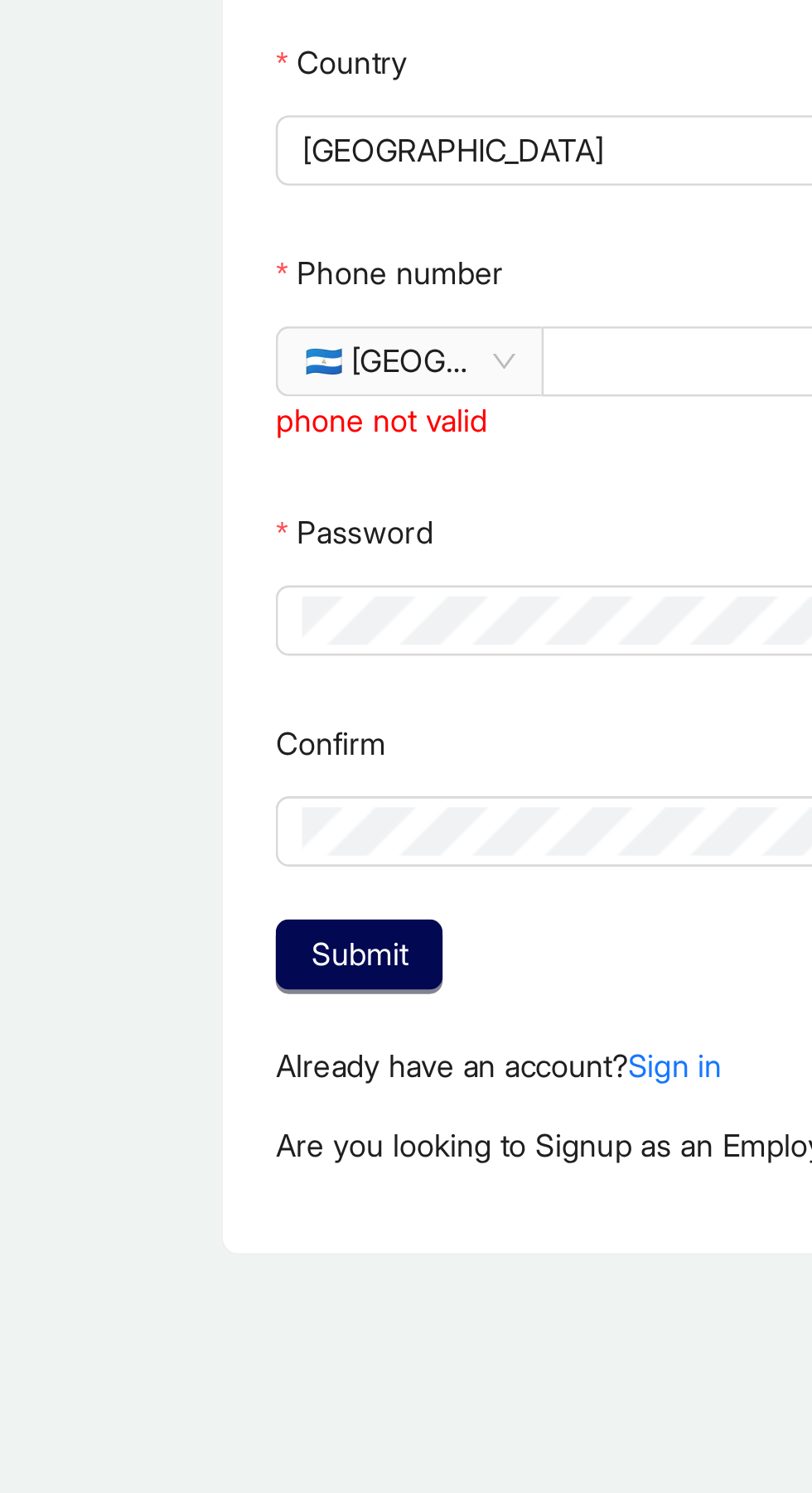
click at [308, 464] on span "🇳🇮 [GEOGRAPHIC_DATA]" at bounding box center [280, 471] width 79 height 25
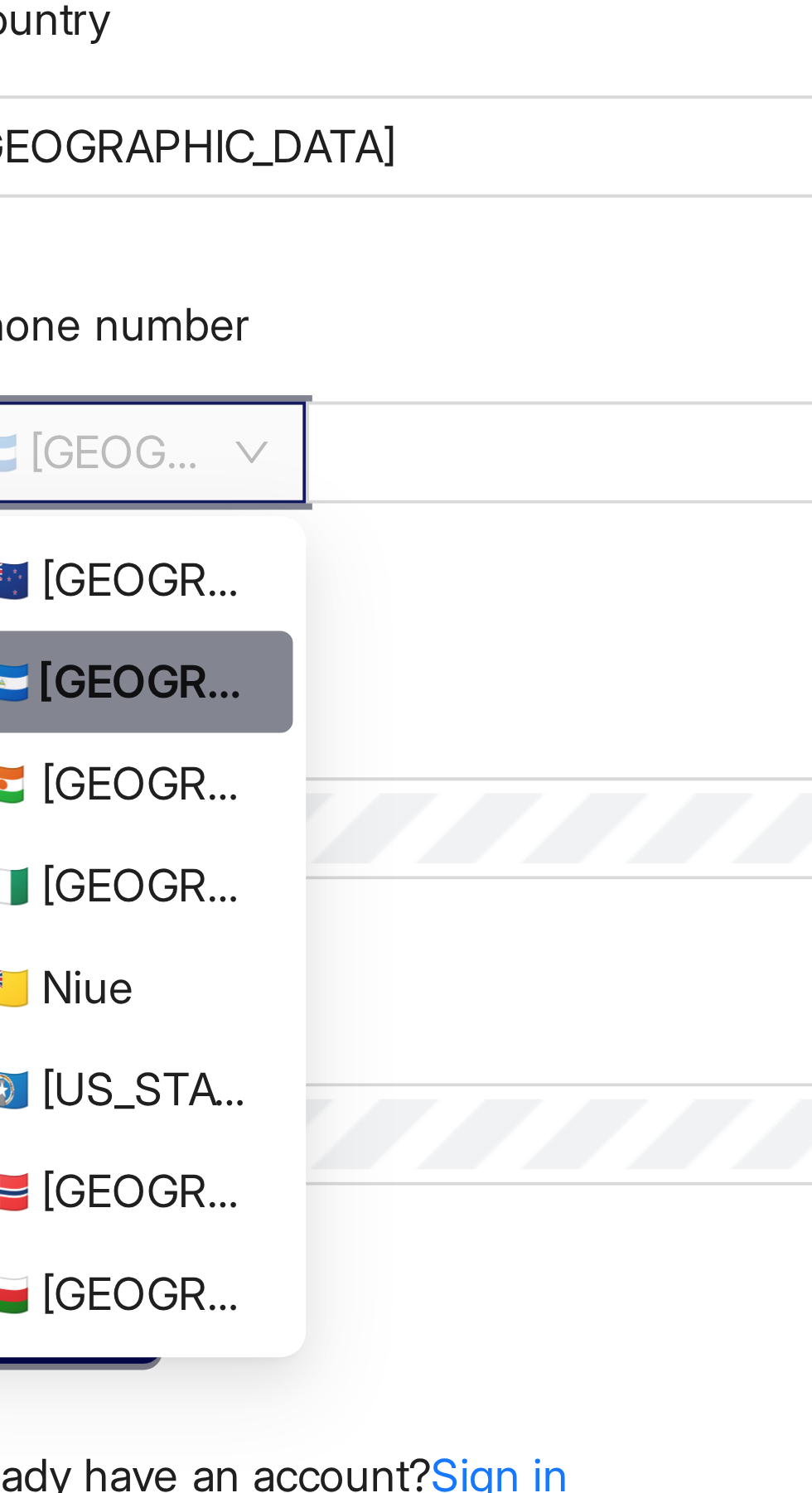
click at [318, 478] on span "🇳🇮 [GEOGRAPHIC_DATA]" at bounding box center [280, 471] width 79 height 25
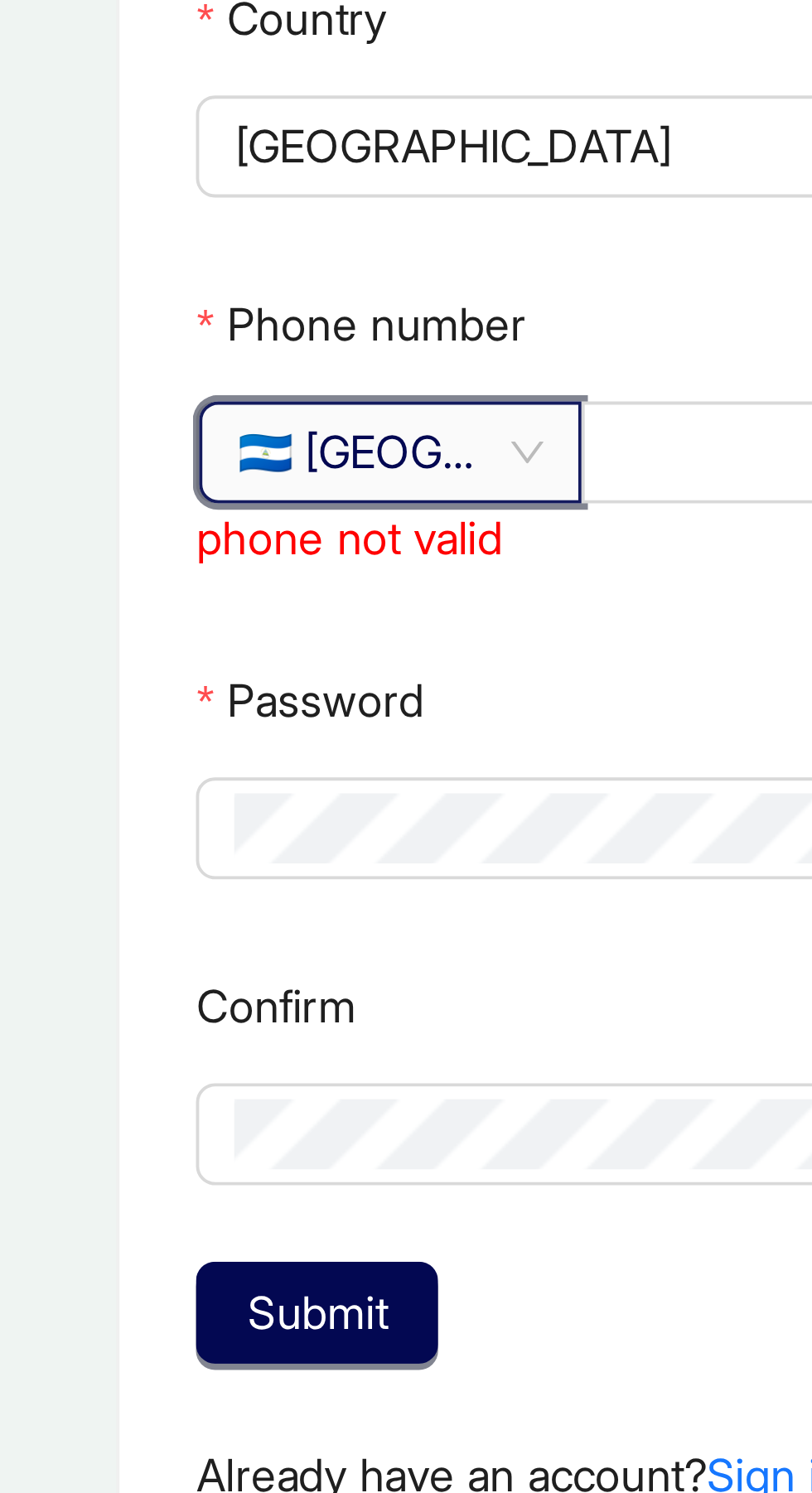
click at [319, 469] on span "🇳🇮 [GEOGRAPHIC_DATA]" at bounding box center [280, 471] width 79 height 25
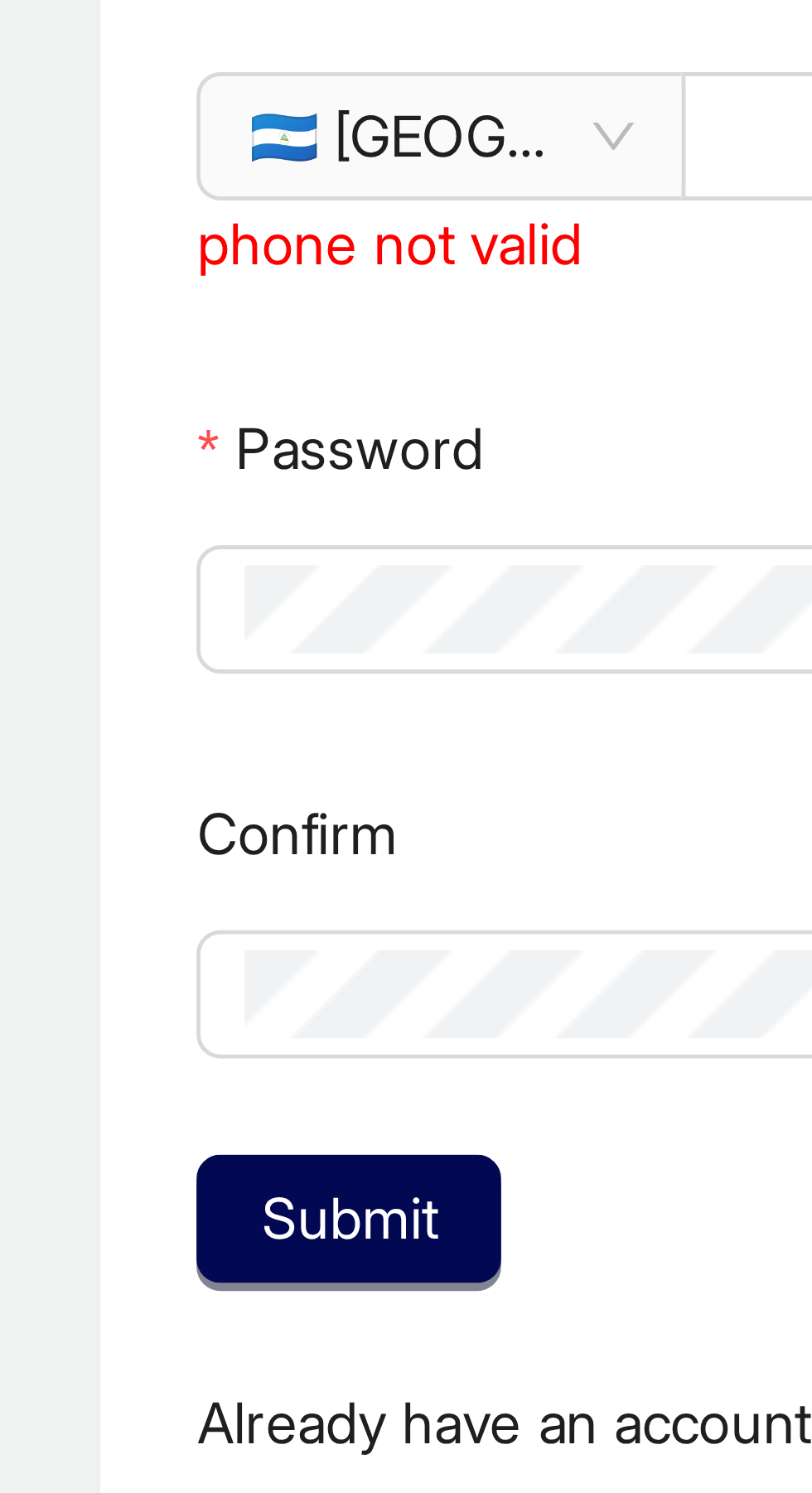
click at [292, 468] on span "🇳🇮 [GEOGRAPHIC_DATA]" at bounding box center [280, 471] width 79 height 25
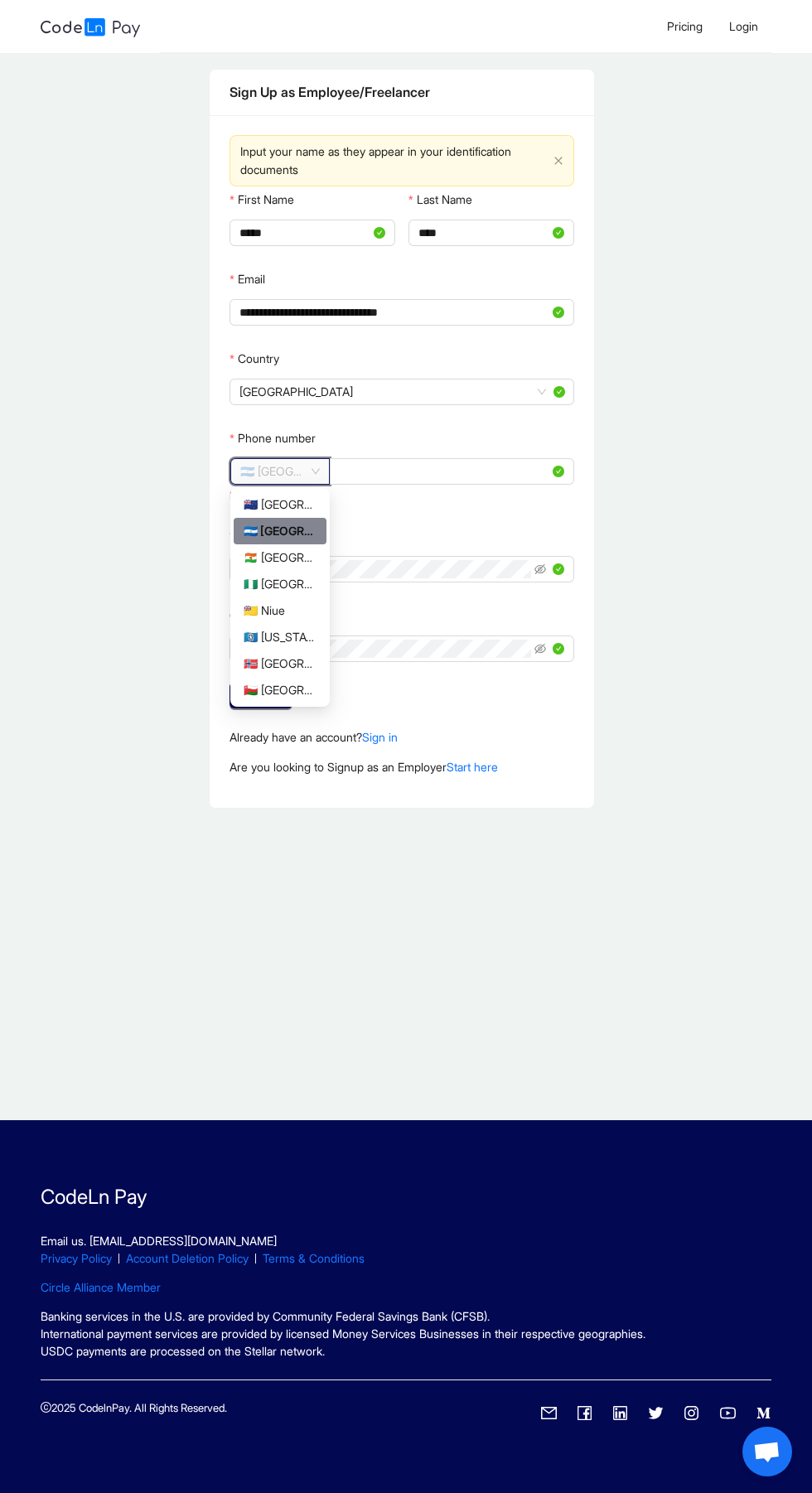
scroll to position [26, 0]
click at [288, 979] on main "**********" at bounding box center [402, 586] width 804 height 1067
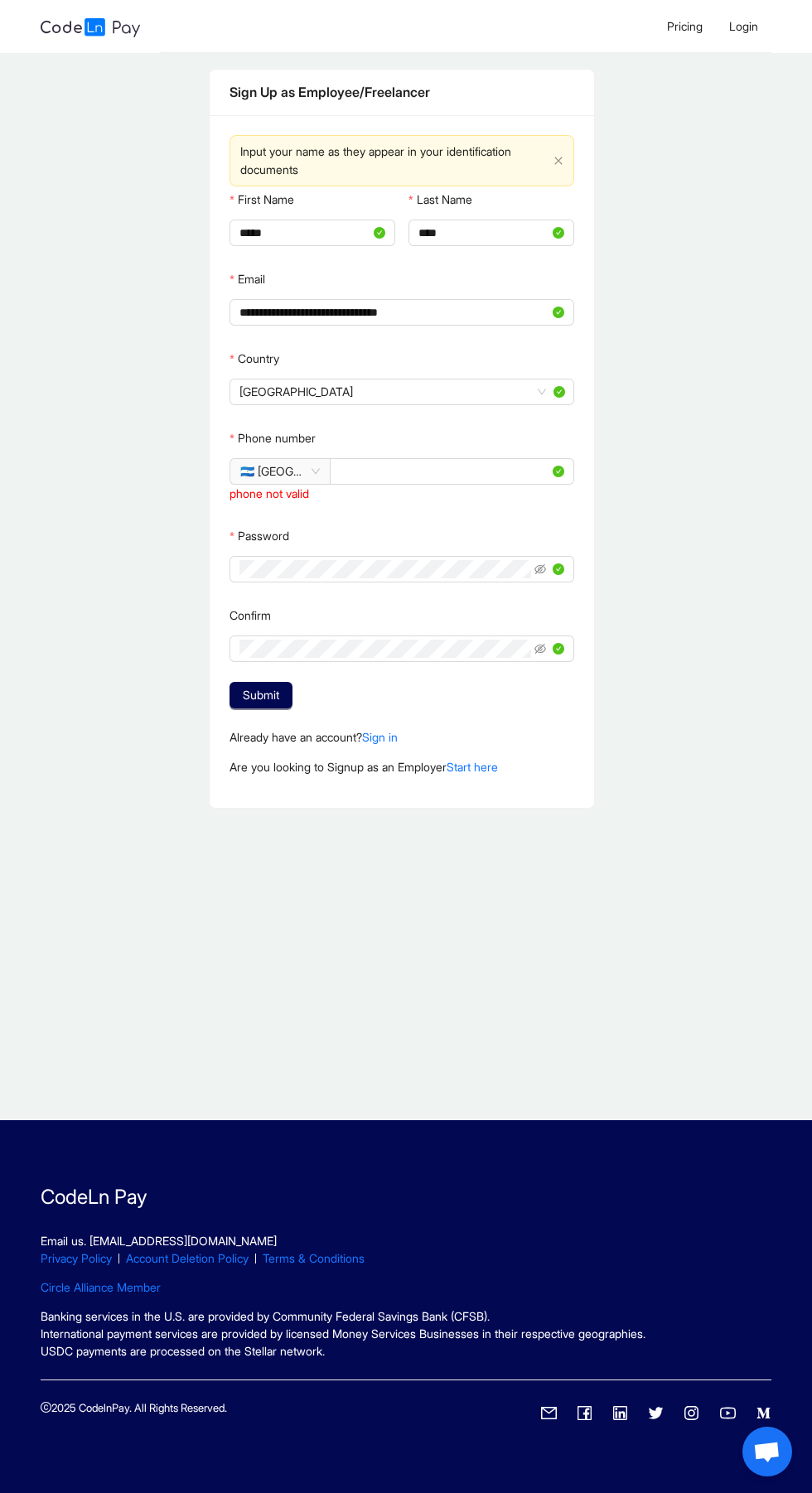
click at [282, 459] on span "🇳🇮 [GEOGRAPHIC_DATA]" at bounding box center [280, 471] width 79 height 25
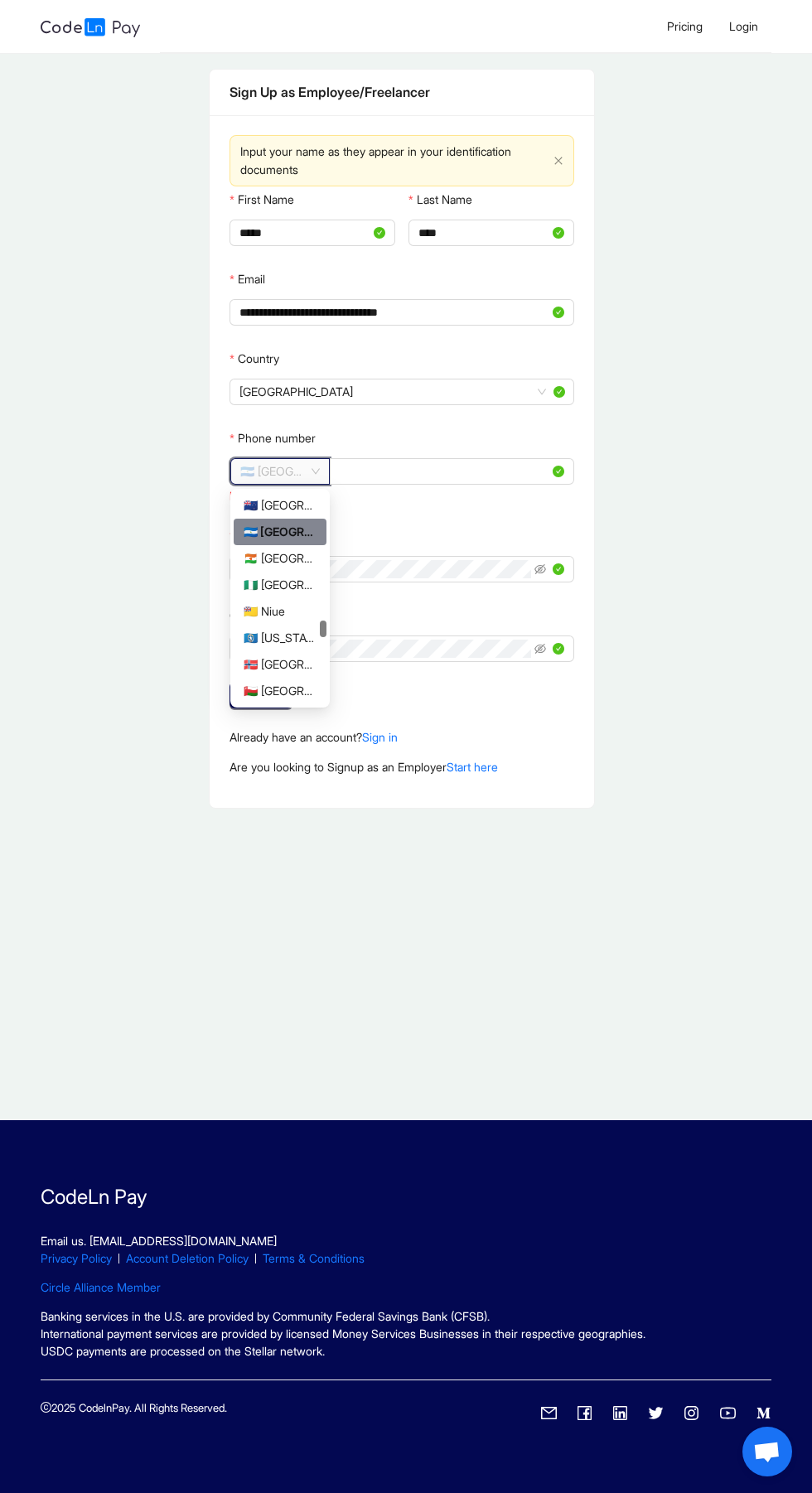
scroll to position [0, 0]
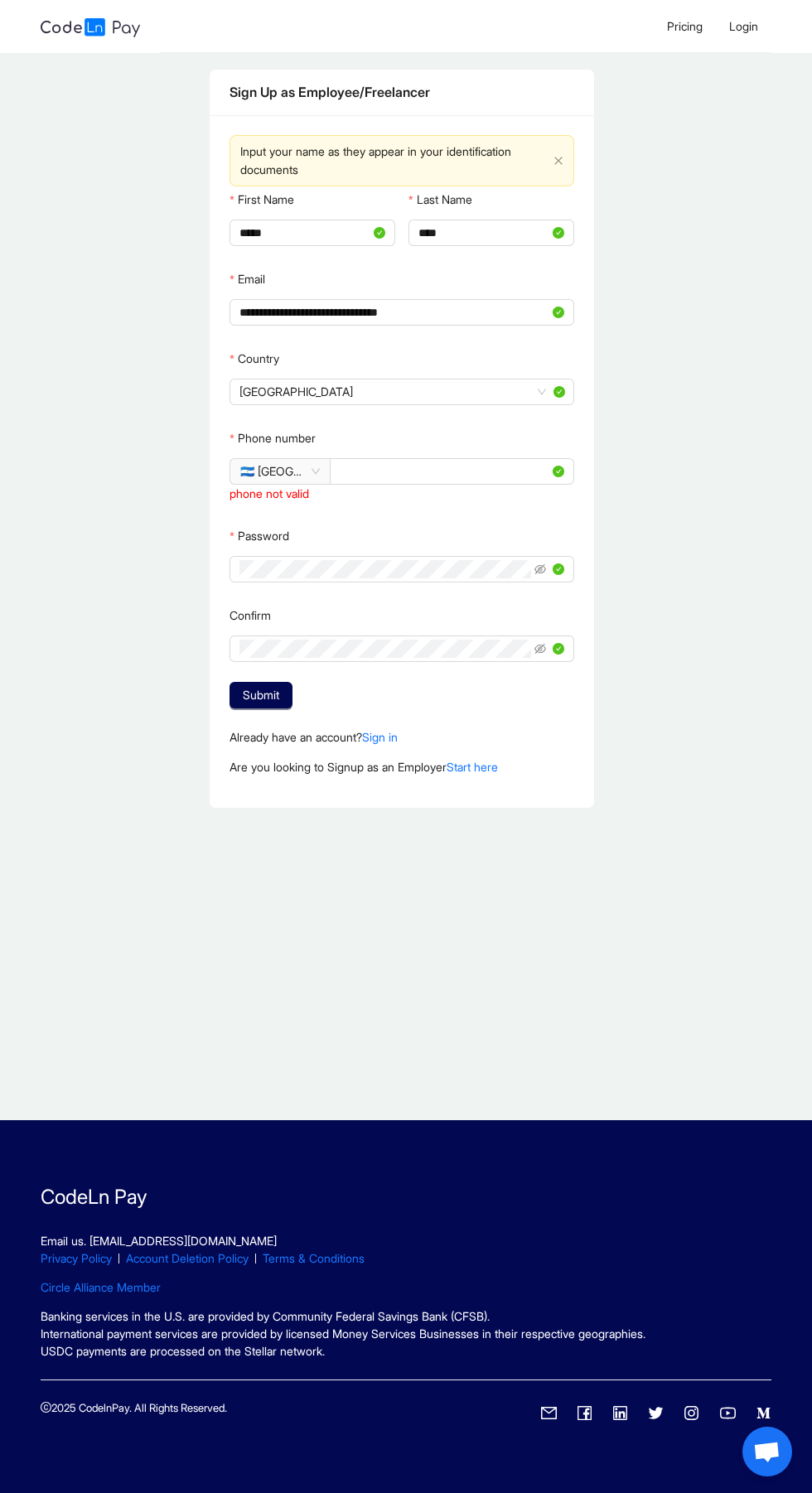
click at [256, 472] on span "🇳🇮 [GEOGRAPHIC_DATA]" at bounding box center [280, 471] width 79 height 25
click at [266, 473] on span "🇳🇮 [GEOGRAPHIC_DATA]" at bounding box center [280, 471] width 79 height 25
